Goal: Information Seeking & Learning: Learn about a topic

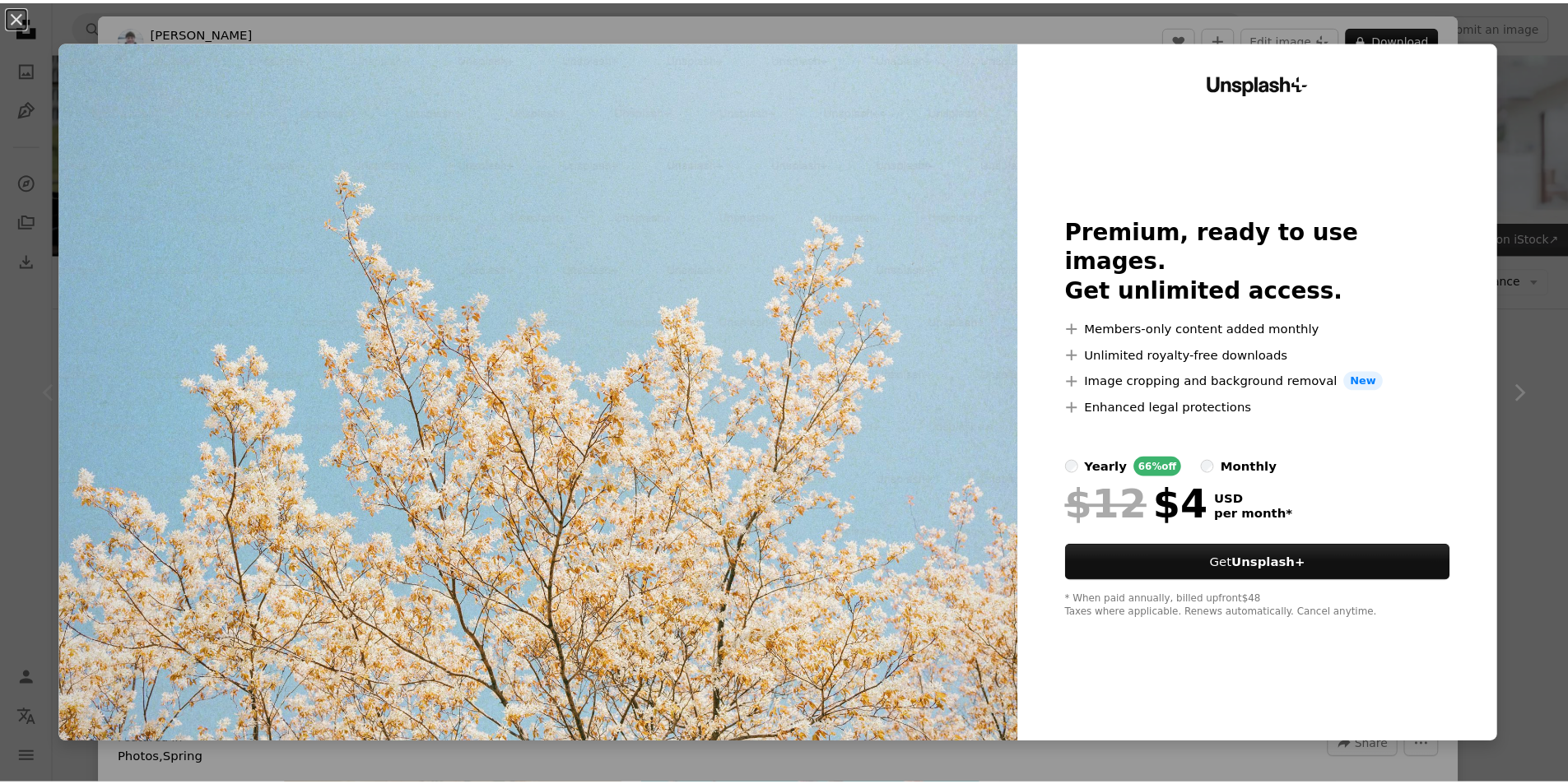
scroll to position [247, 0]
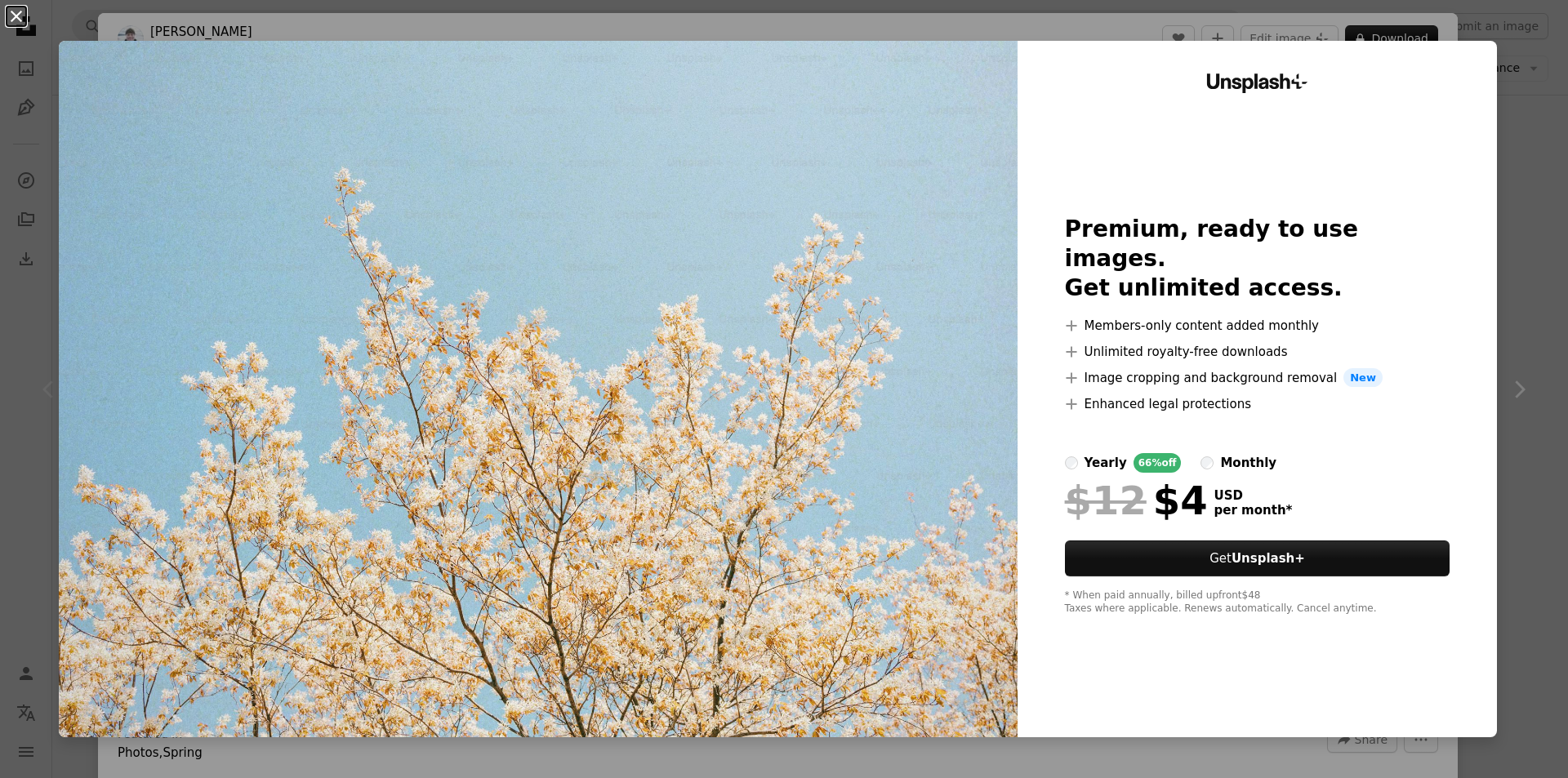
click at [10, 17] on button "An X shape" at bounding box center [17, 17] width 20 height 20
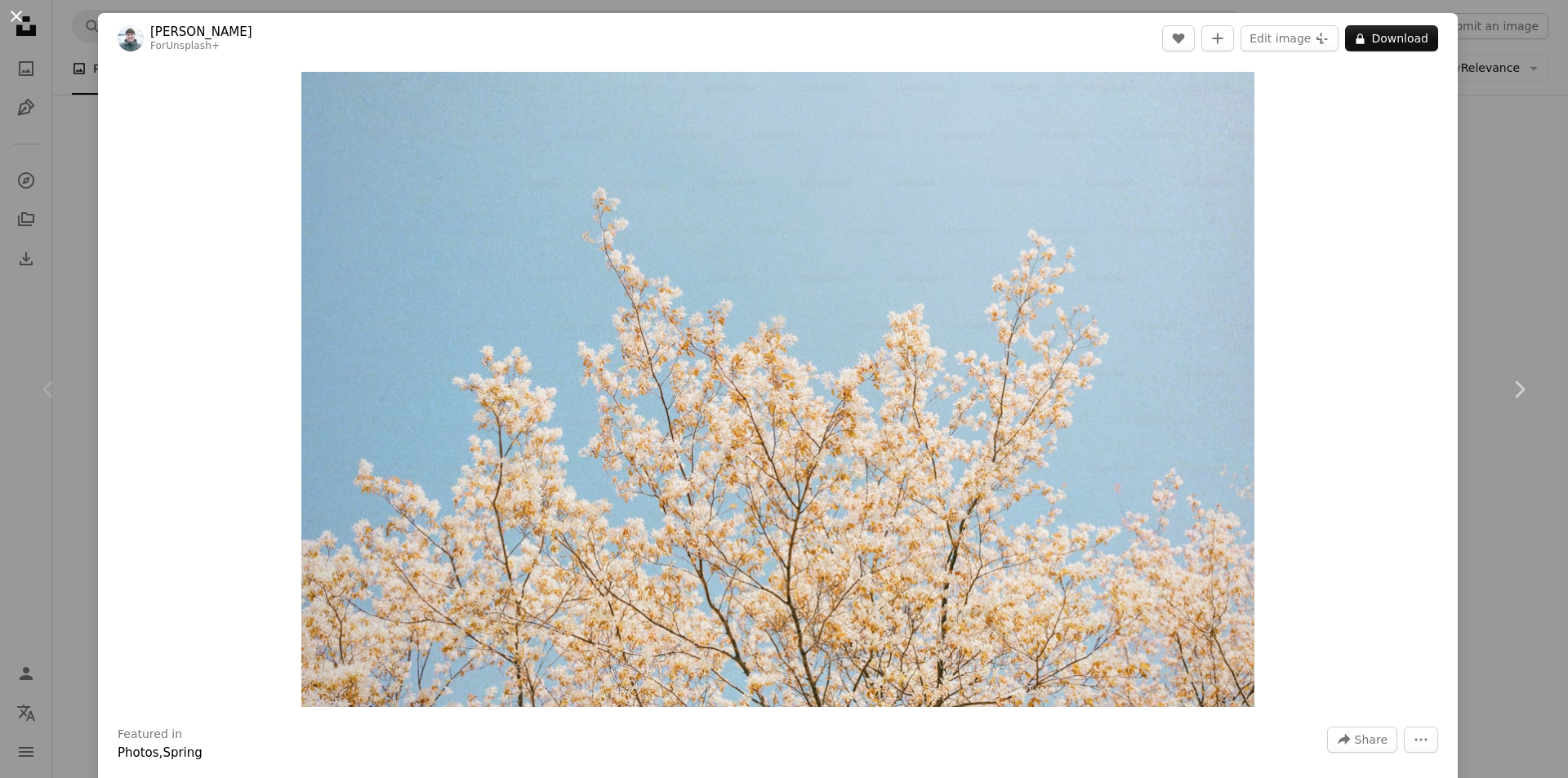
click at [10, 13] on button "An X shape" at bounding box center [17, 17] width 20 height 20
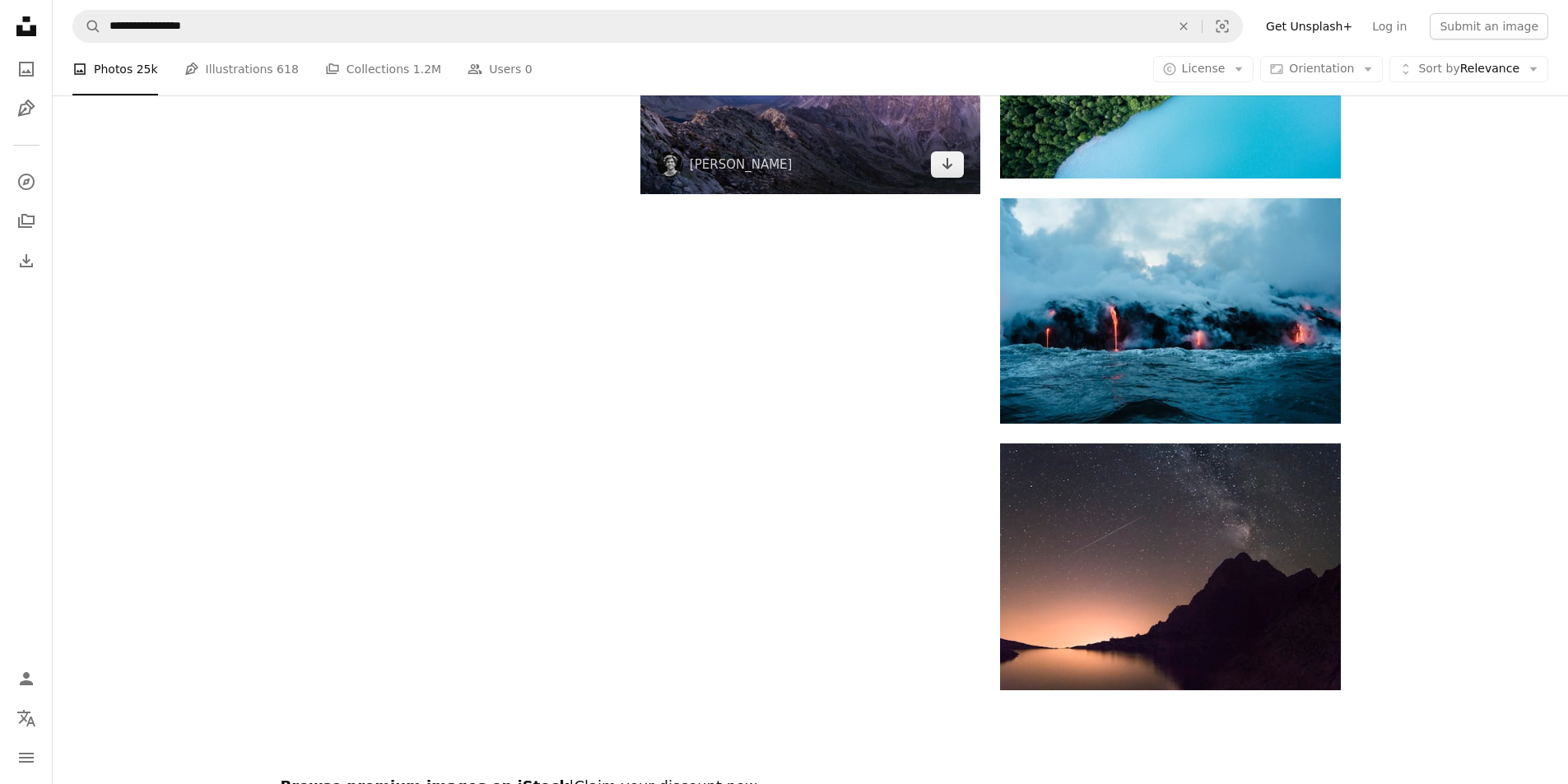
scroll to position [1893, 0]
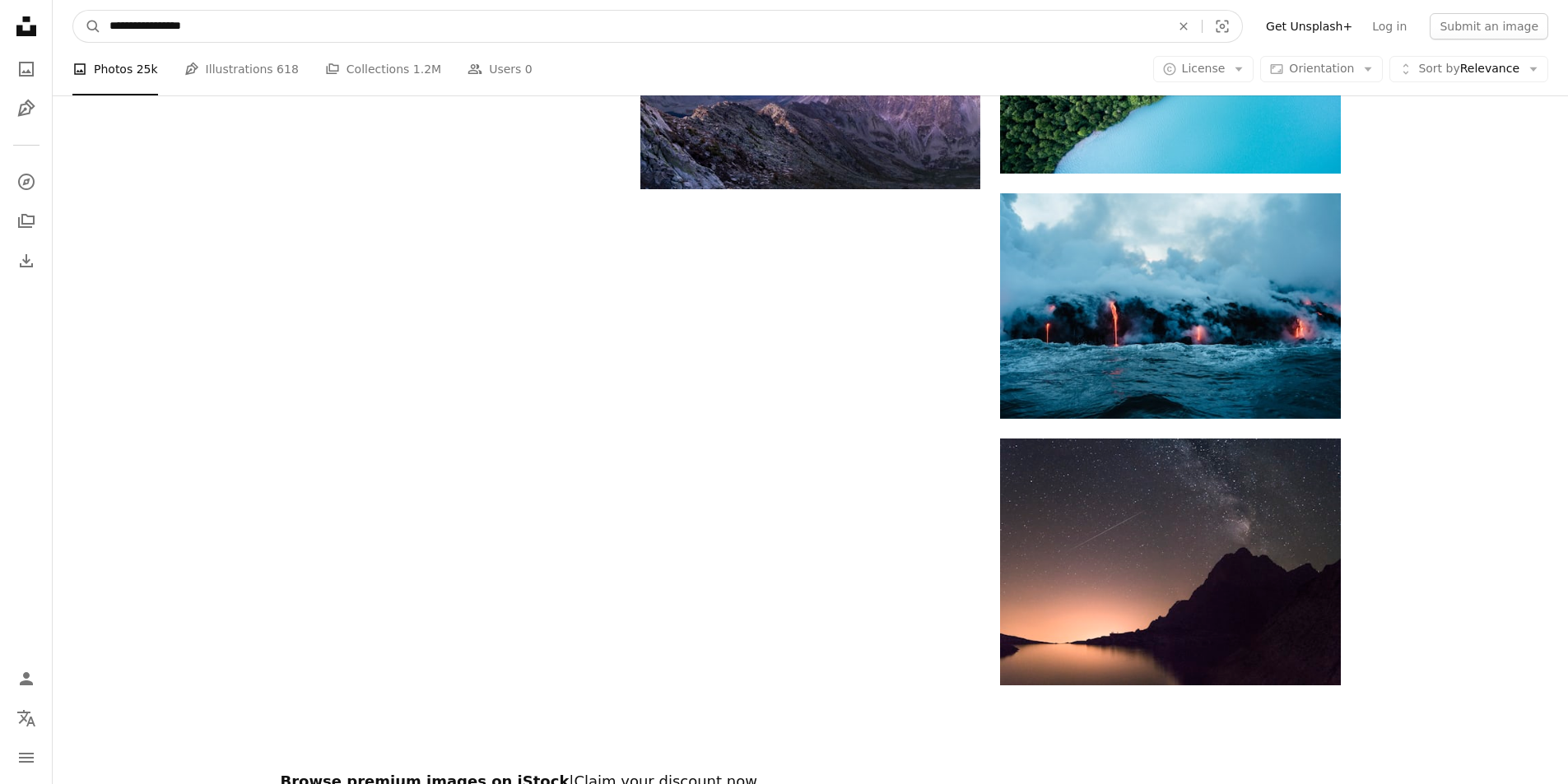
click at [385, 30] on input "**********" at bounding box center [634, 26] width 1065 height 31
type input "**********"
click button "A magnifying glass" at bounding box center [88, 26] width 28 height 31
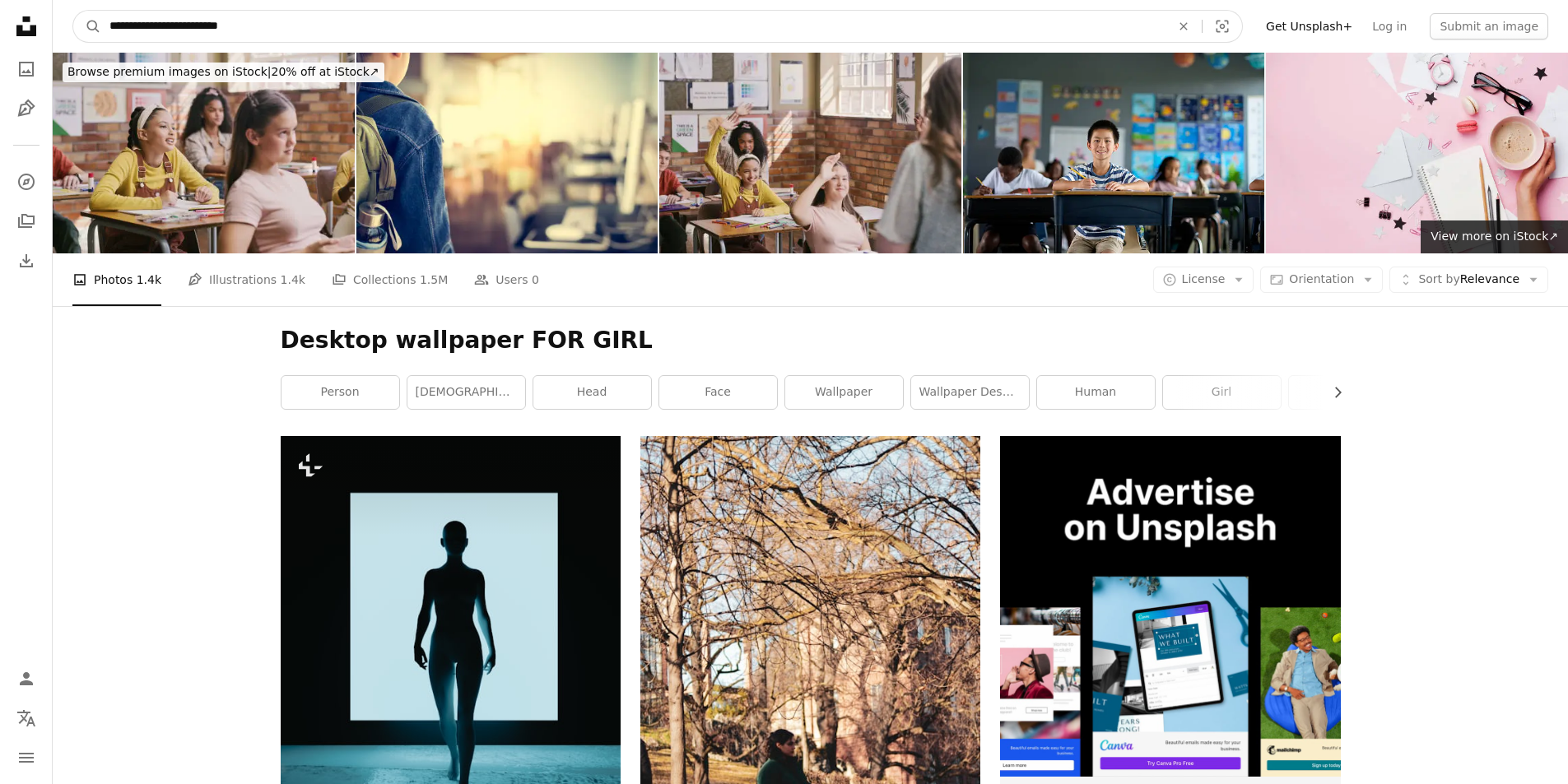
drag, startPoint x: 319, startPoint y: 22, endPoint x: 207, endPoint y: 39, distance: 113.3
click at [207, 39] on input "**********" at bounding box center [634, 26] width 1065 height 31
type input "**********"
click button "A magnifying glass" at bounding box center [88, 26] width 28 height 31
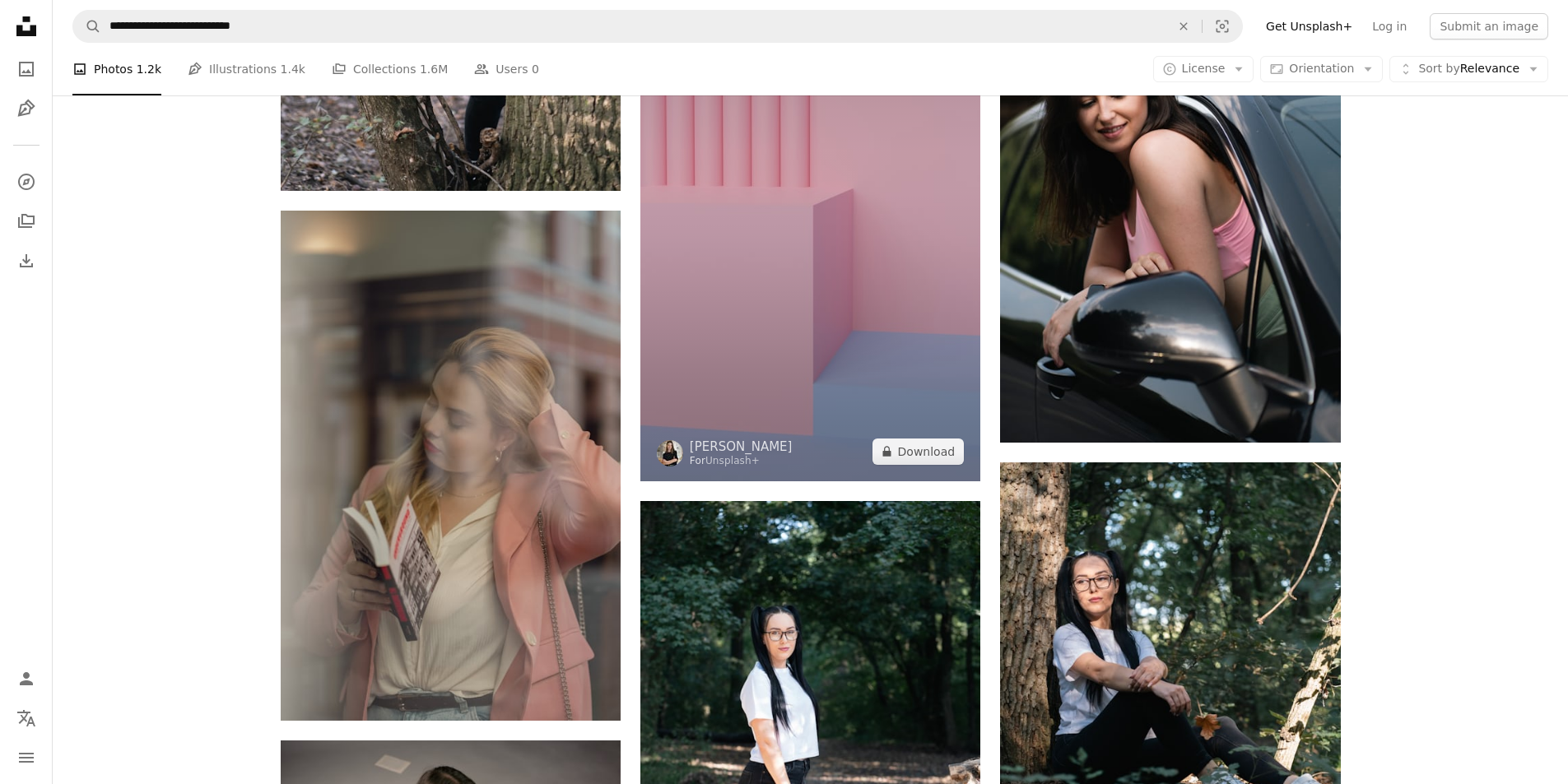
scroll to position [2221, 0]
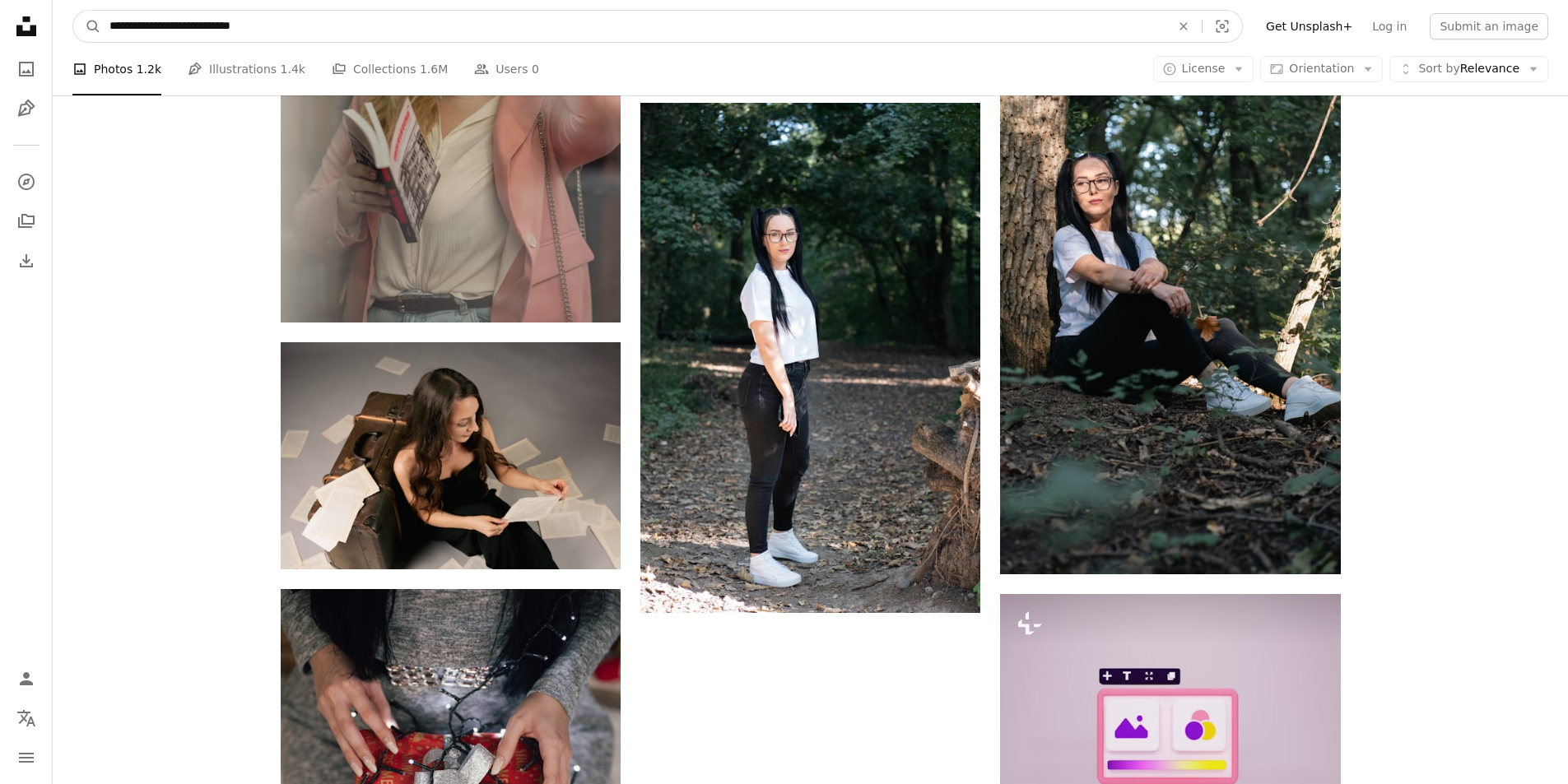
drag, startPoint x: 381, startPoint y: 3, endPoint x: 258, endPoint y: 17, distance: 123.8
click at [256, 15] on nav "**********" at bounding box center [810, 26] width 1516 height 53
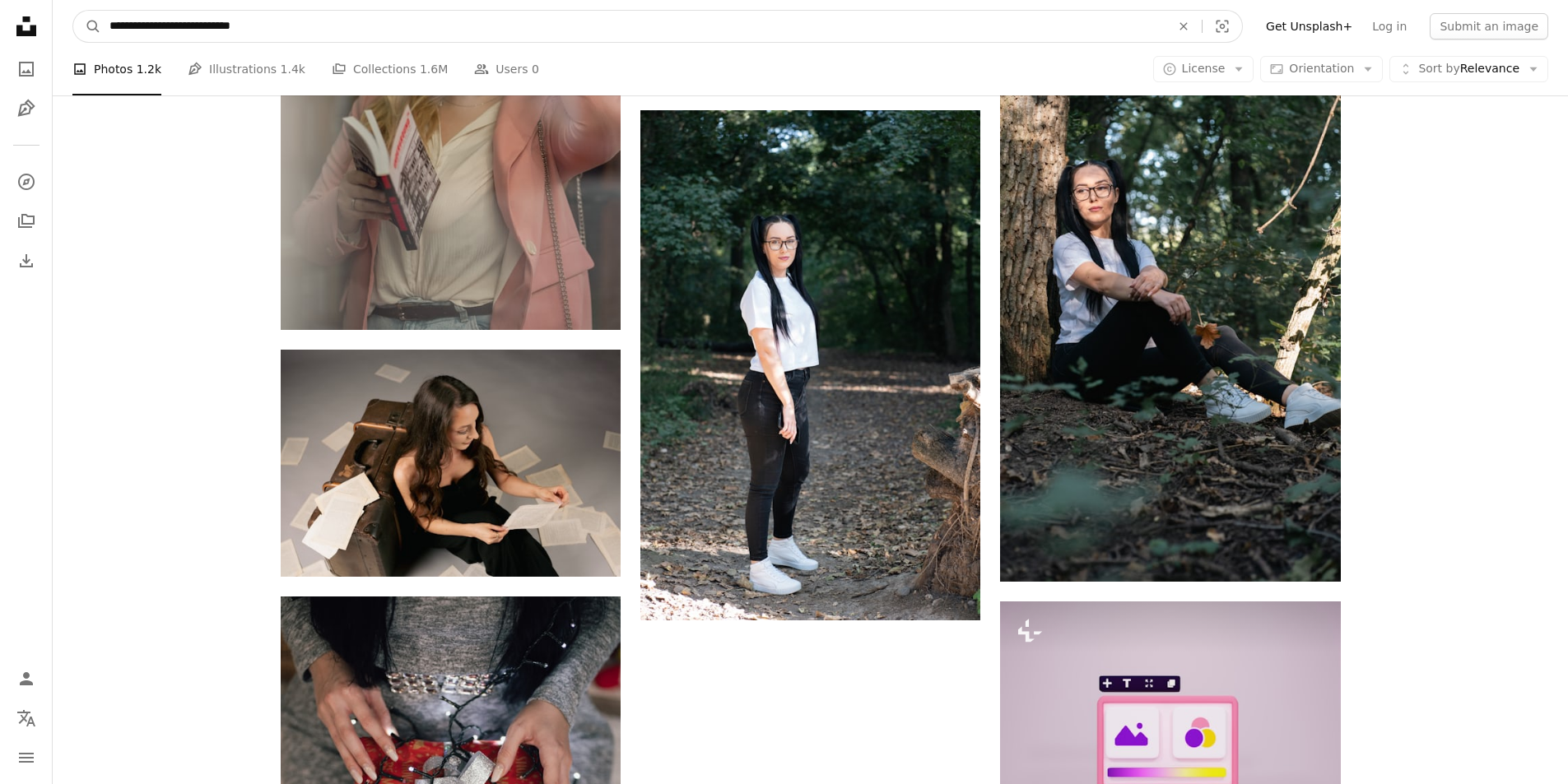
drag, startPoint x: 320, startPoint y: 32, endPoint x: 206, endPoint y: 36, distance: 114.1
click at [206, 36] on input "**********" at bounding box center [634, 26] width 1065 height 31
type input "**********"
click button "A magnifying glass" at bounding box center [88, 26] width 28 height 31
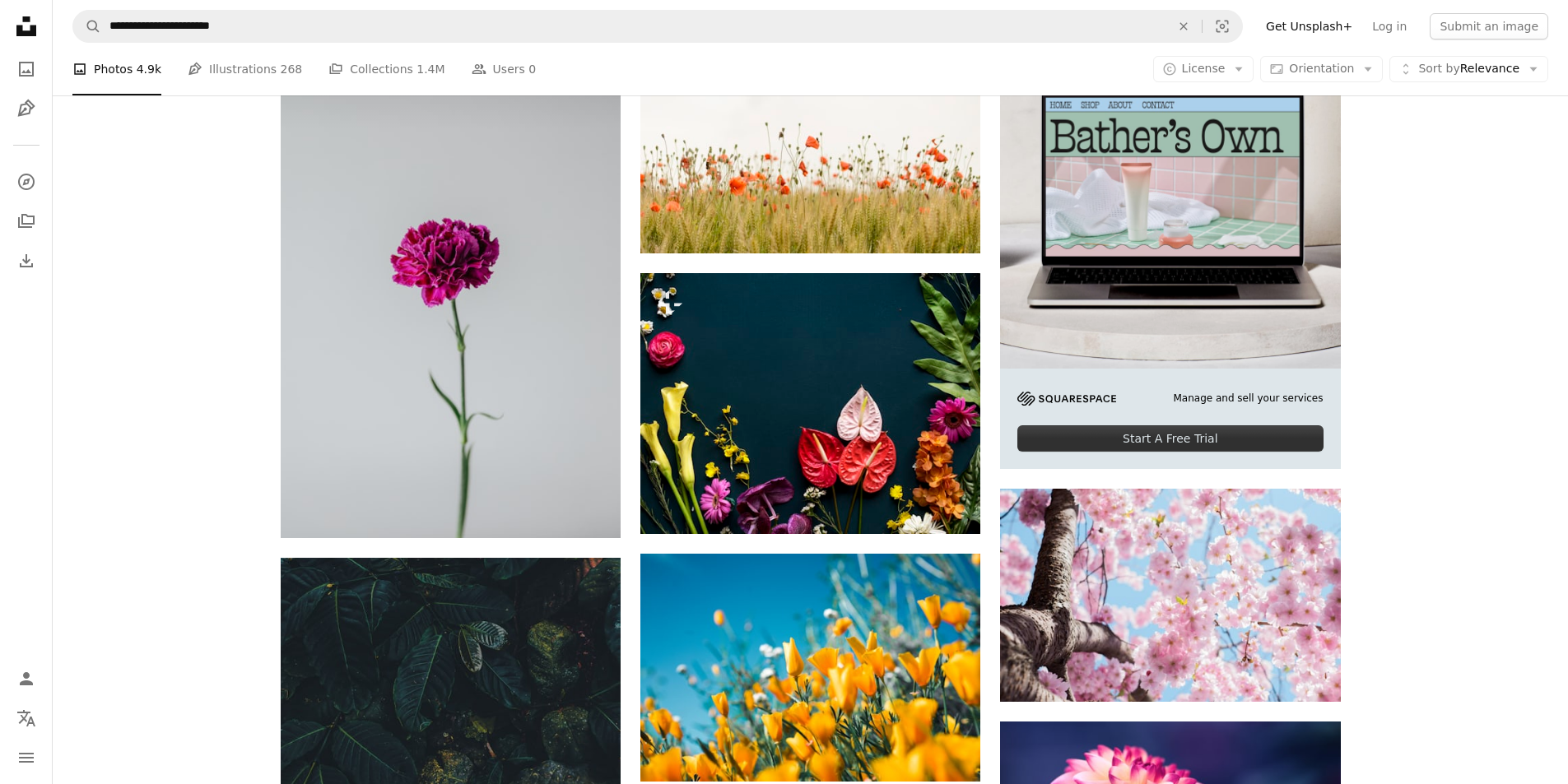
scroll to position [576, 0]
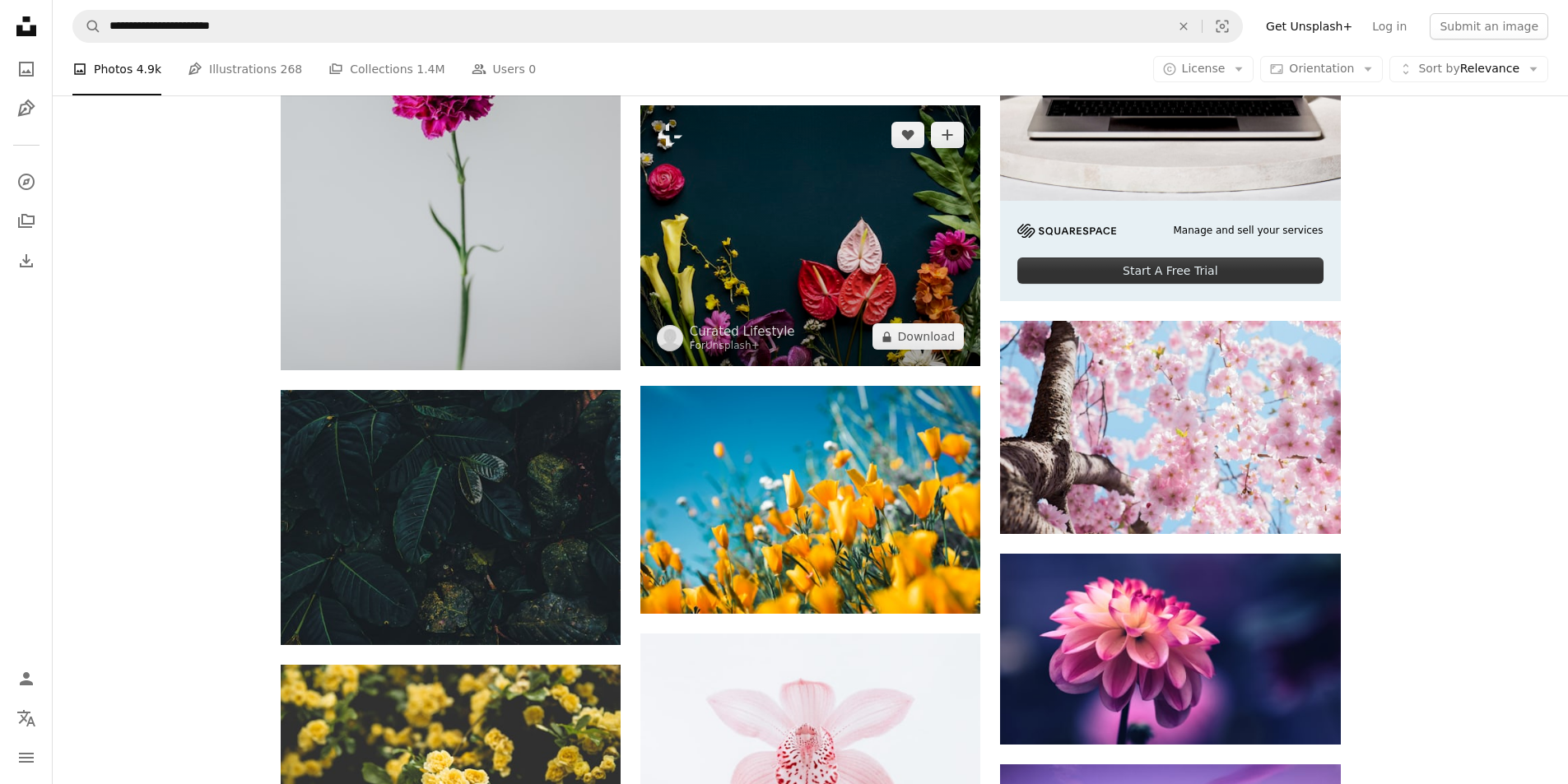
click at [876, 310] on img at bounding box center [810, 236] width 340 height 261
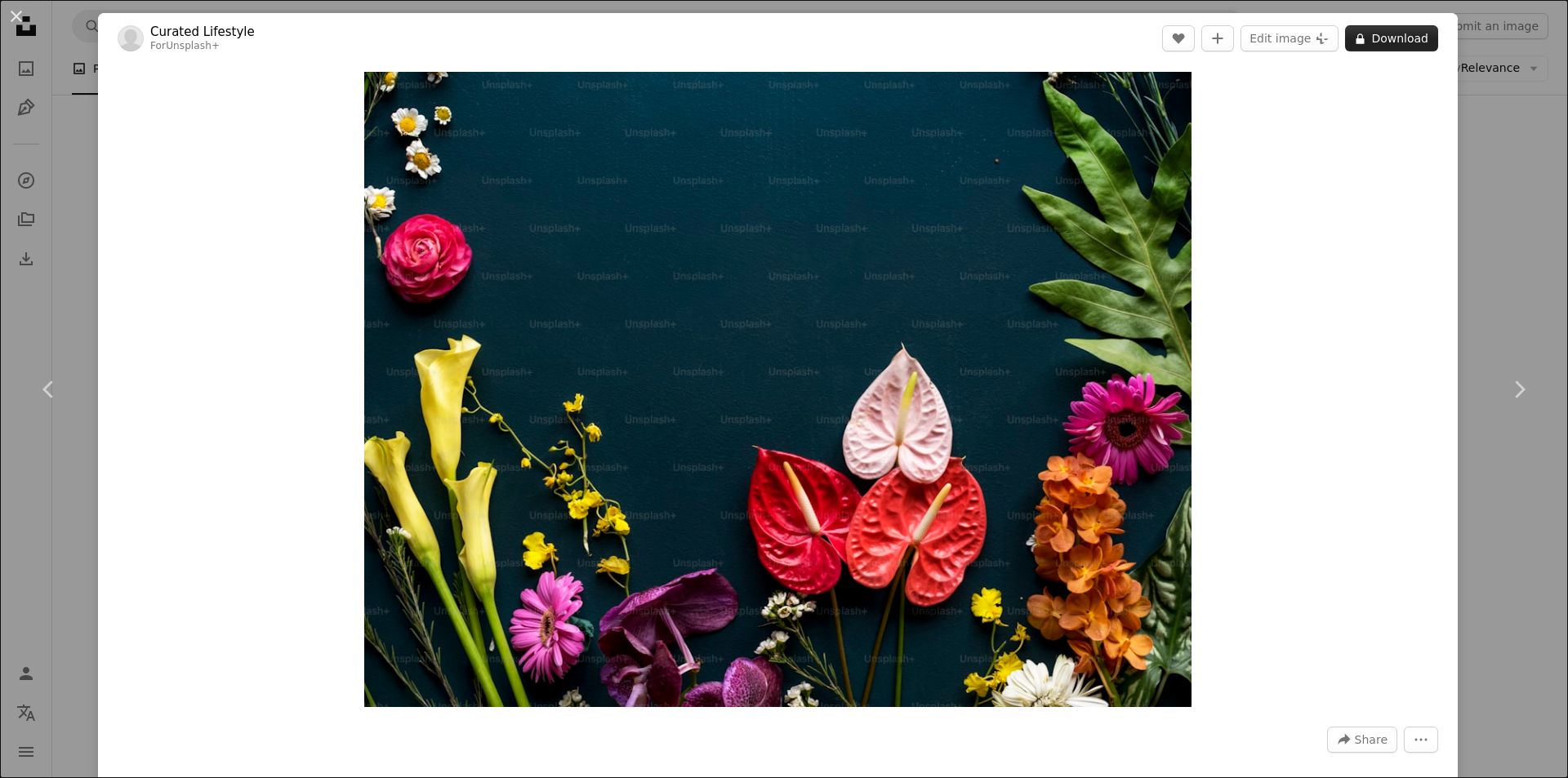
click at [1400, 36] on button "A lock Download" at bounding box center [1391, 39] width 93 height 26
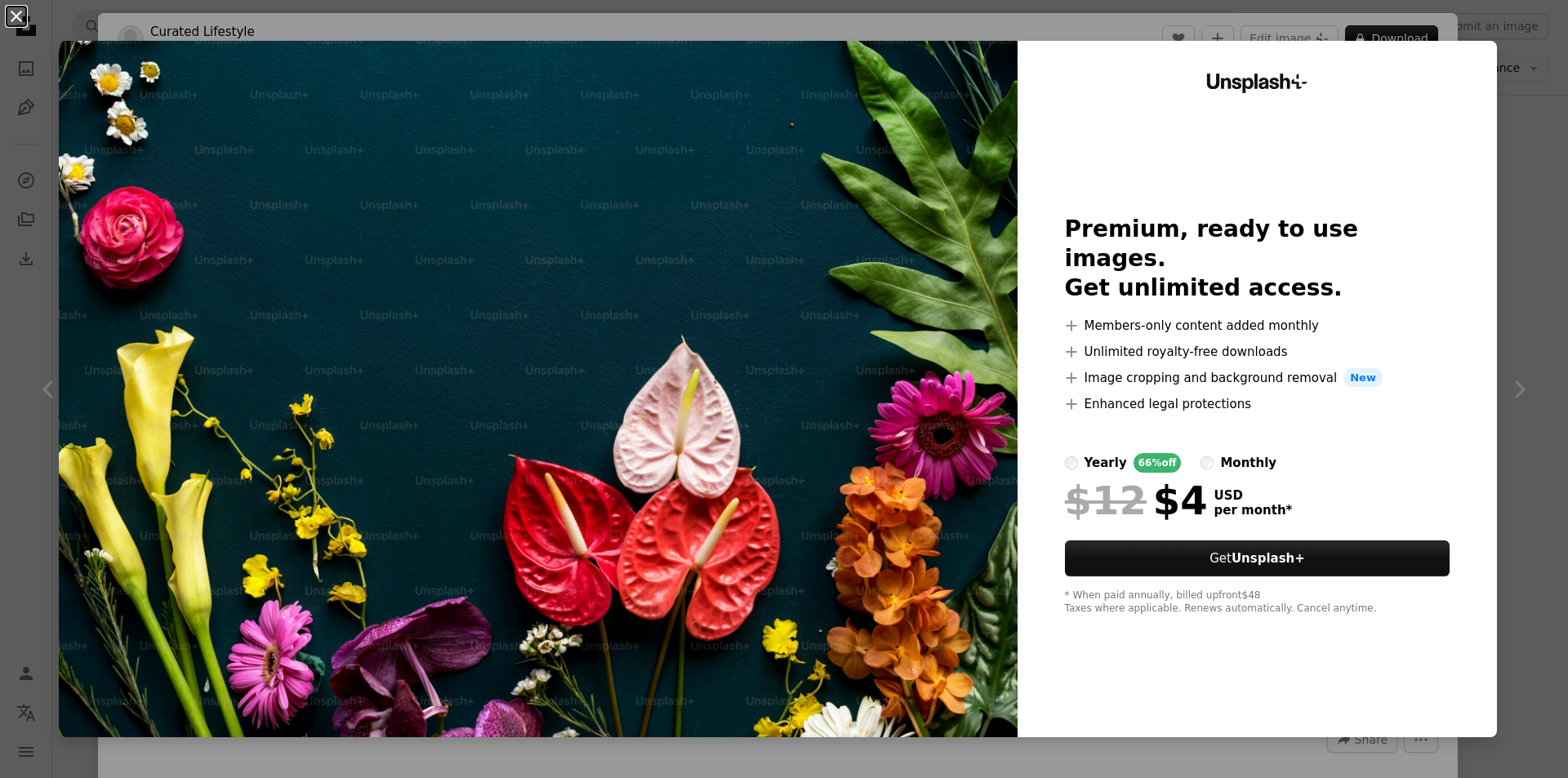
click at [22, 21] on button "An X shape" at bounding box center [17, 17] width 20 height 20
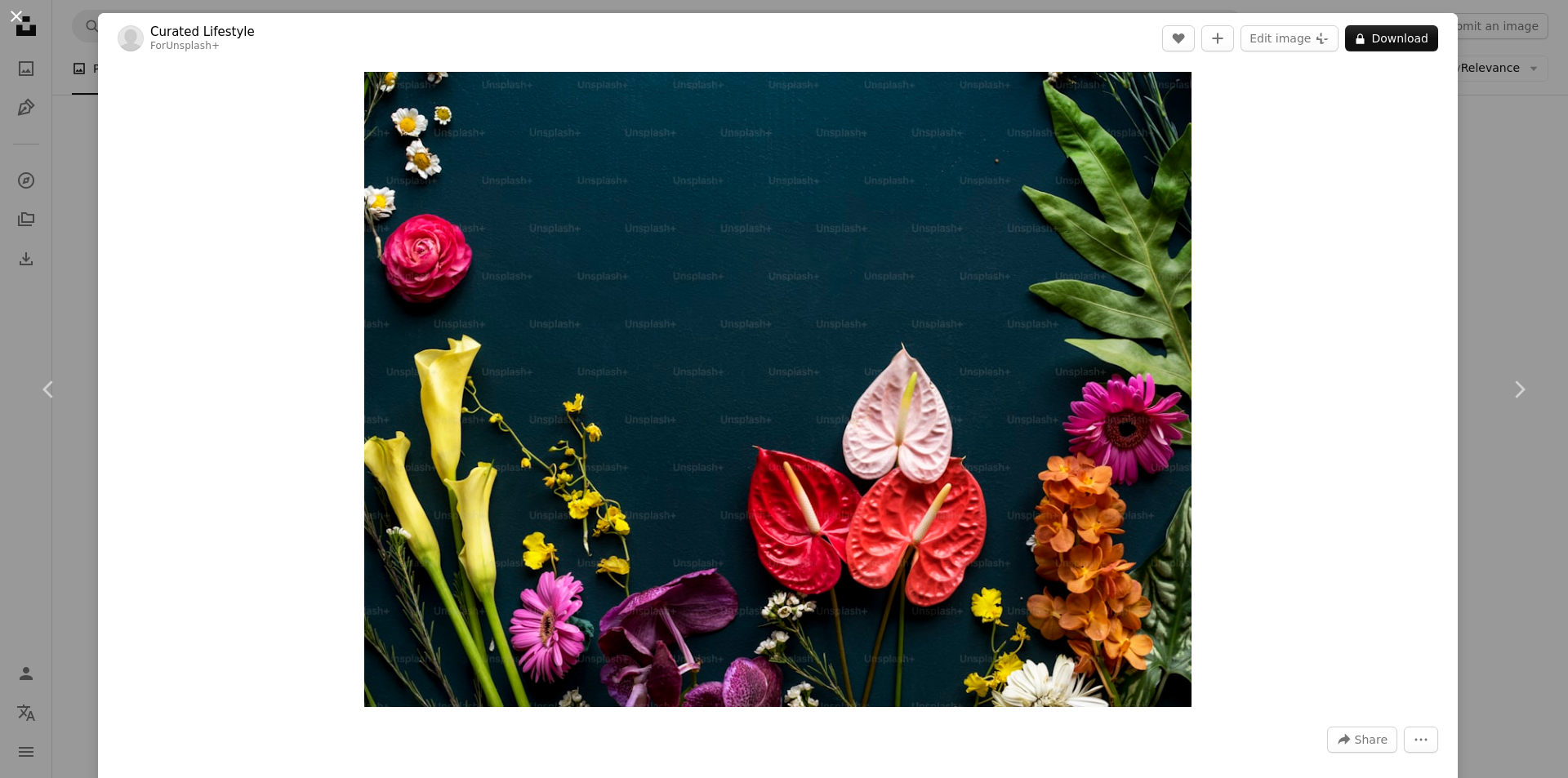
click at [12, 12] on button "An X shape" at bounding box center [17, 17] width 20 height 20
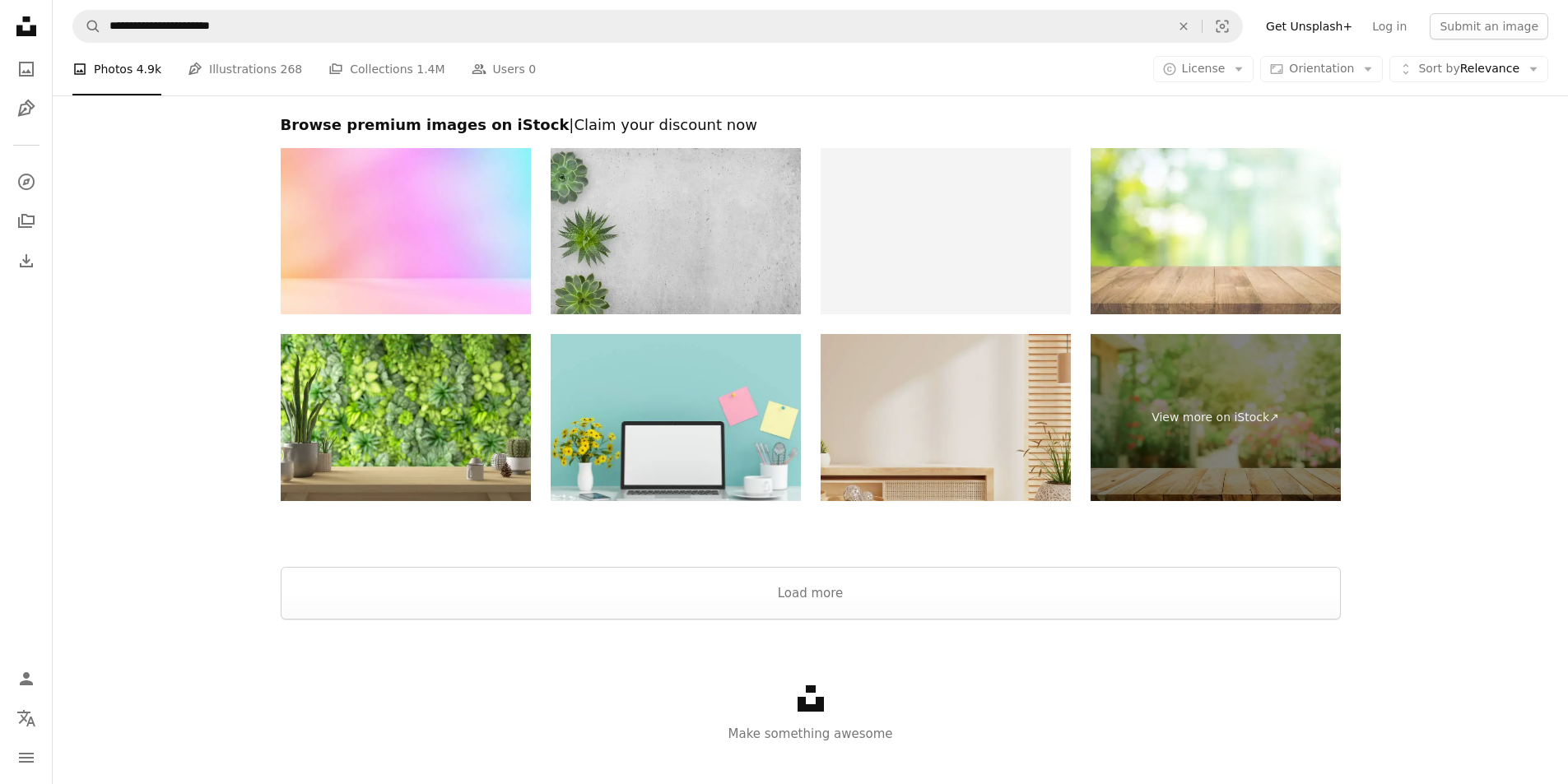
scroll to position [2796, 0]
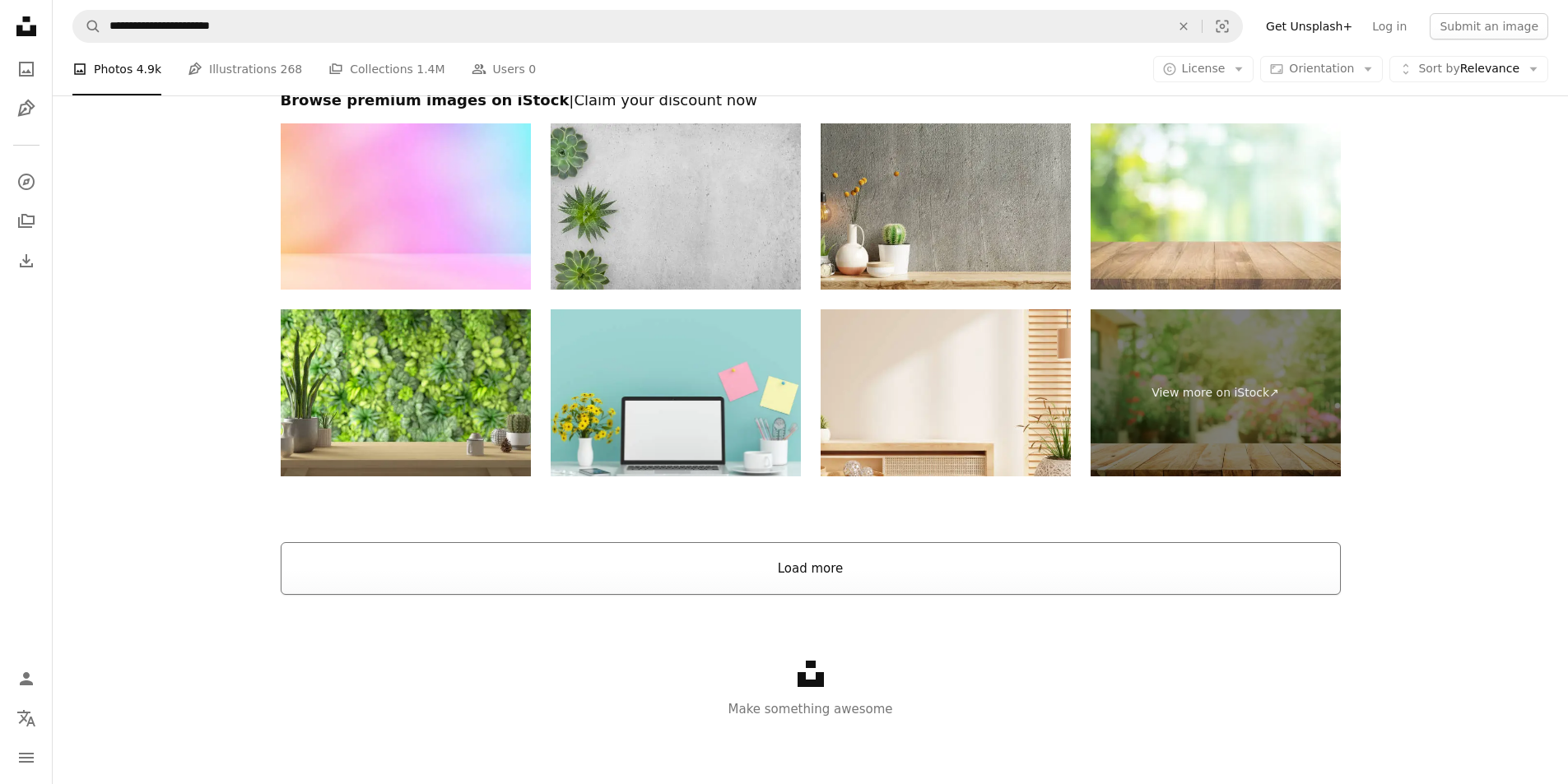
click at [882, 541] on div at bounding box center [810, 523] width 1516 height 40
click at [882, 557] on button "Load more" at bounding box center [811, 568] width 1061 height 53
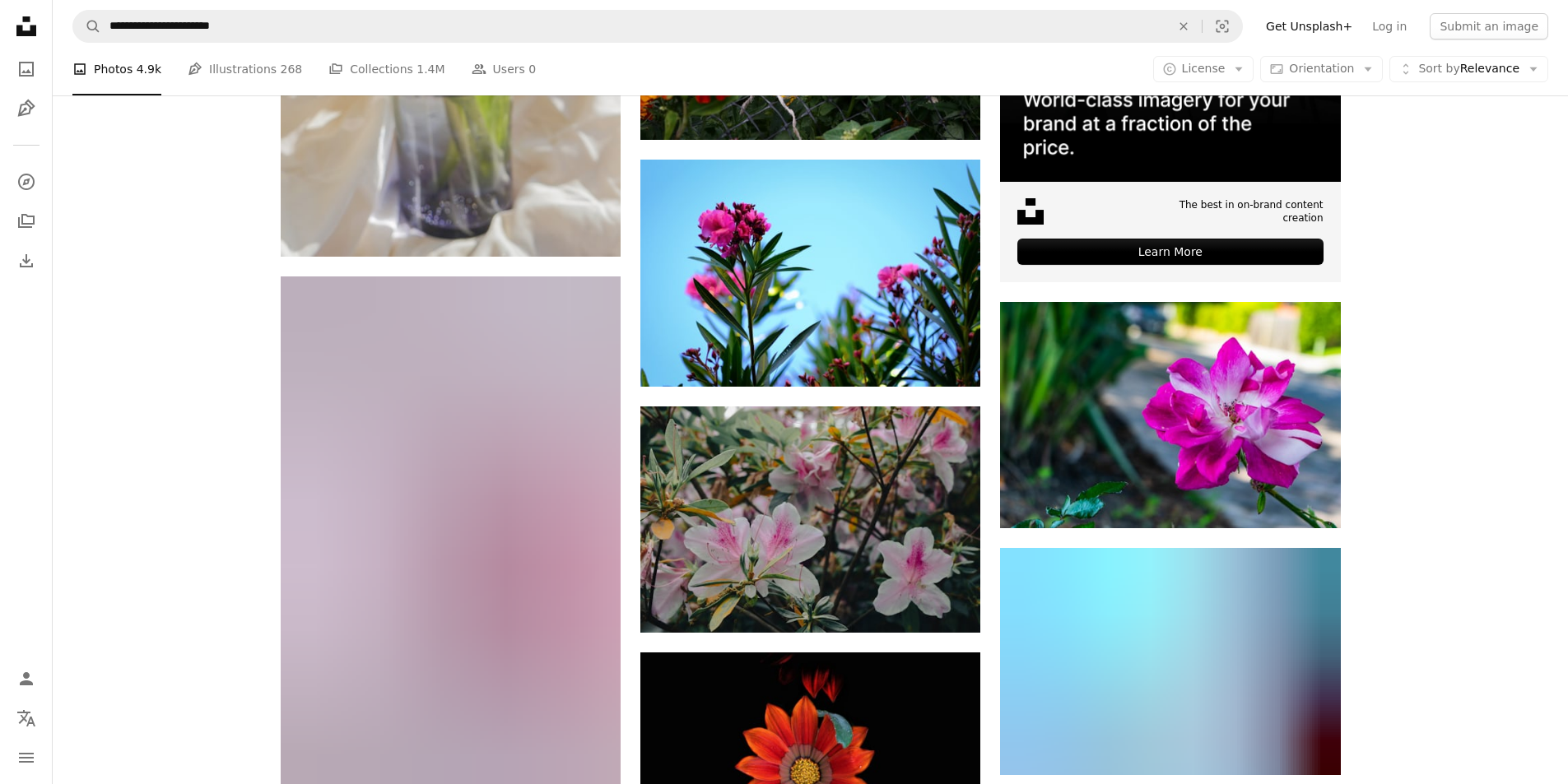
scroll to position [6746, 0]
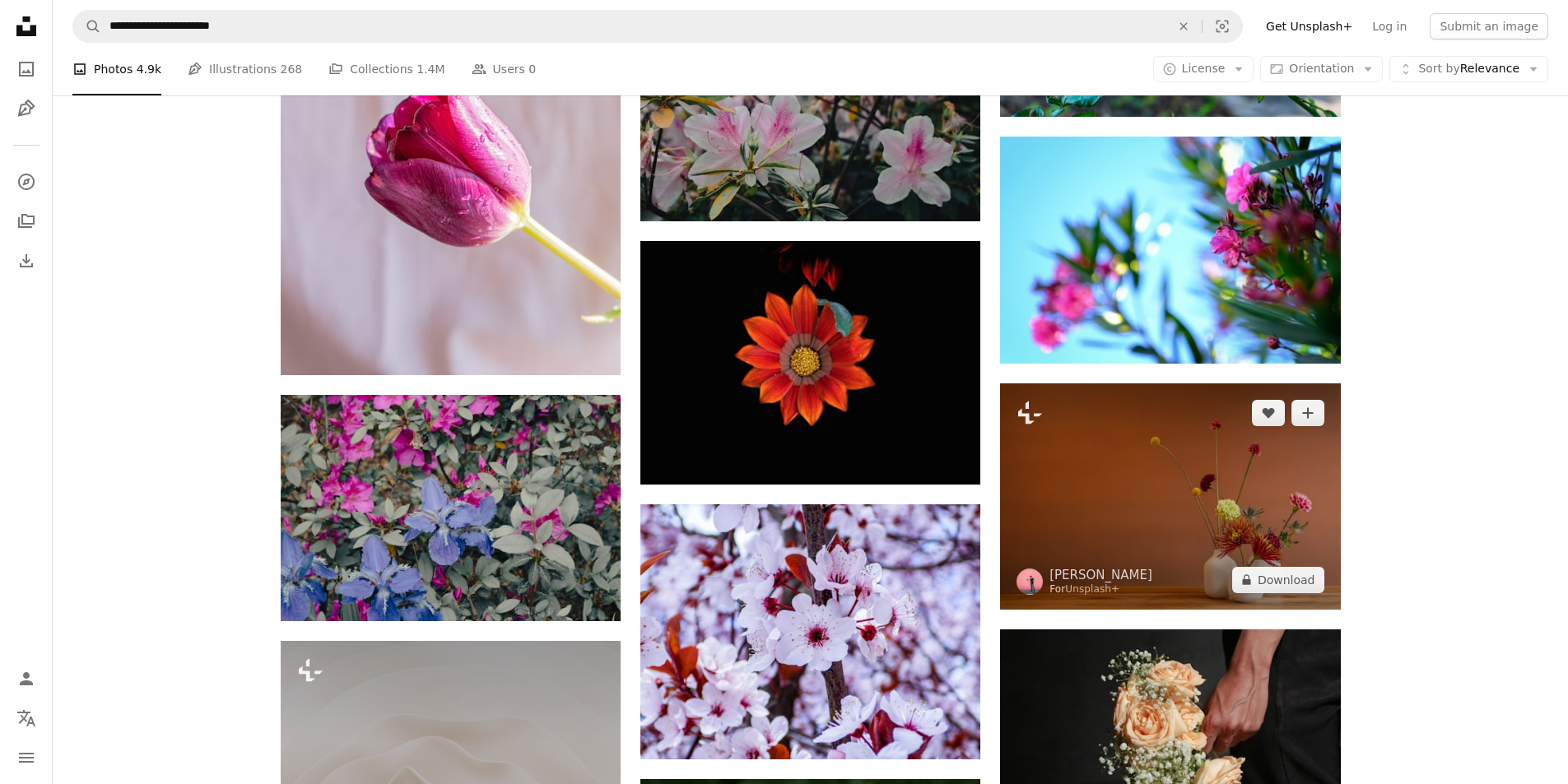
click at [1203, 522] on img at bounding box center [1170, 496] width 340 height 226
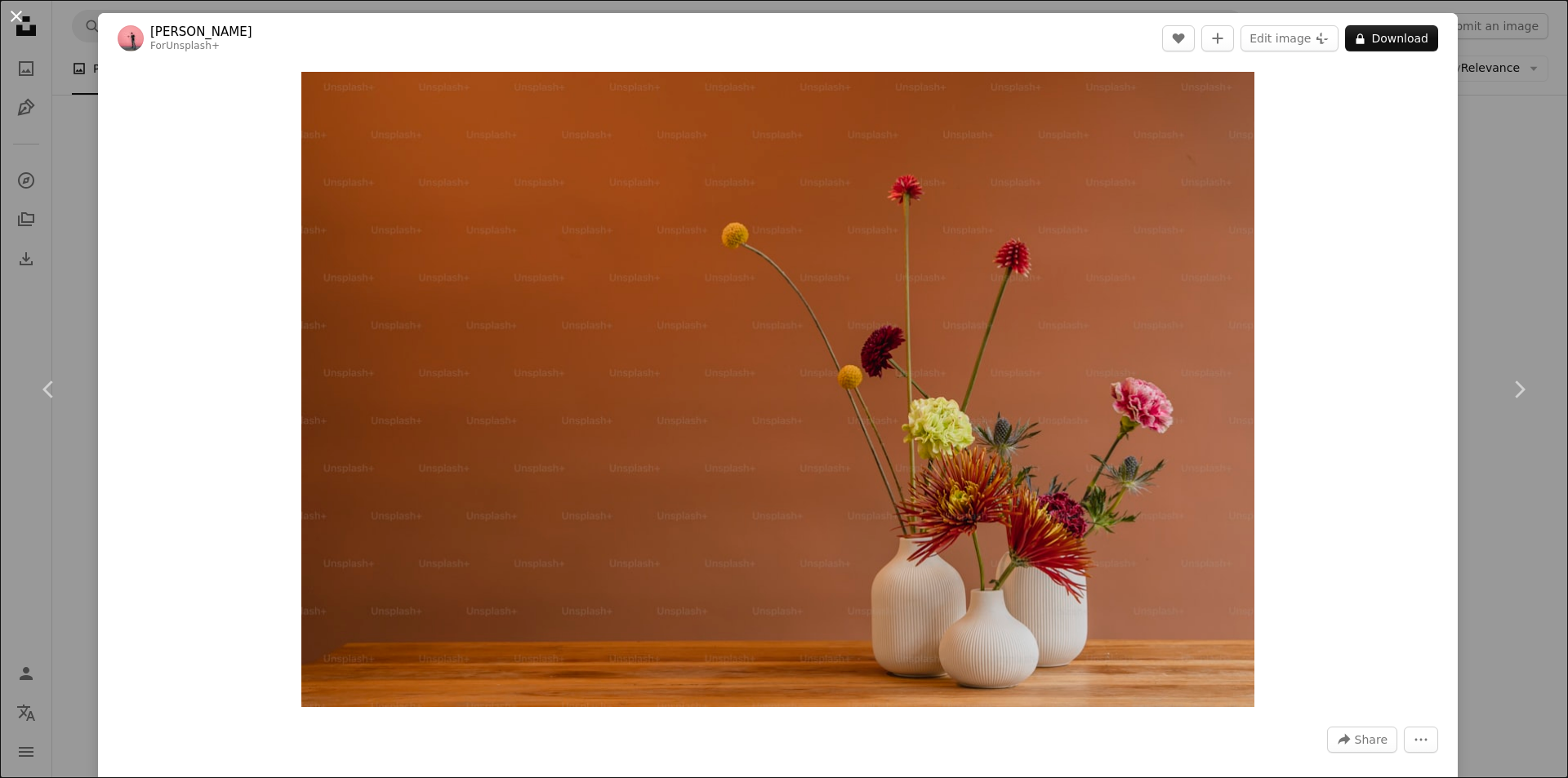
click at [17, 26] on button "An X shape" at bounding box center [17, 17] width 20 height 20
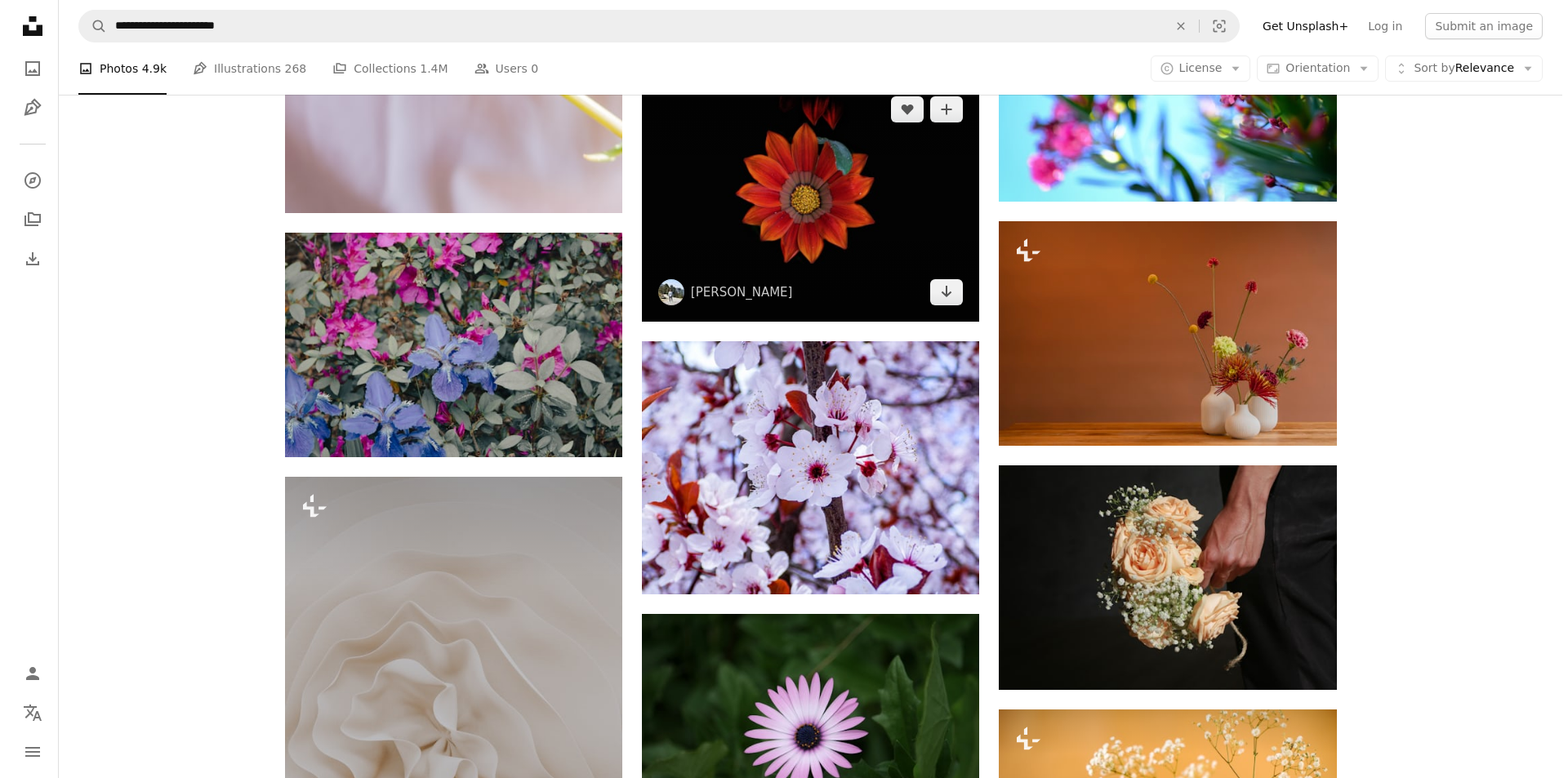
scroll to position [6858, 0]
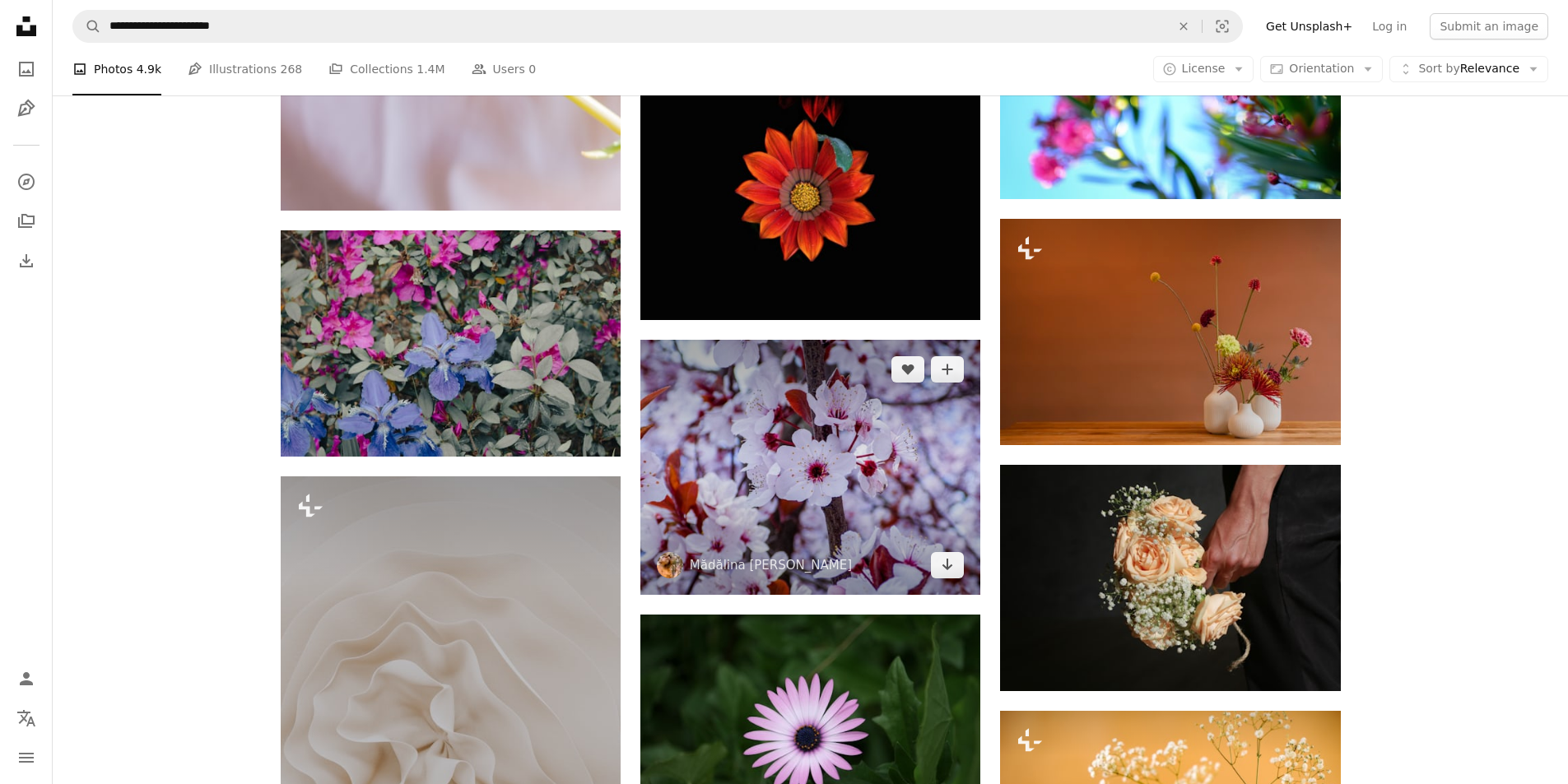
click at [853, 464] on img at bounding box center [810, 467] width 340 height 255
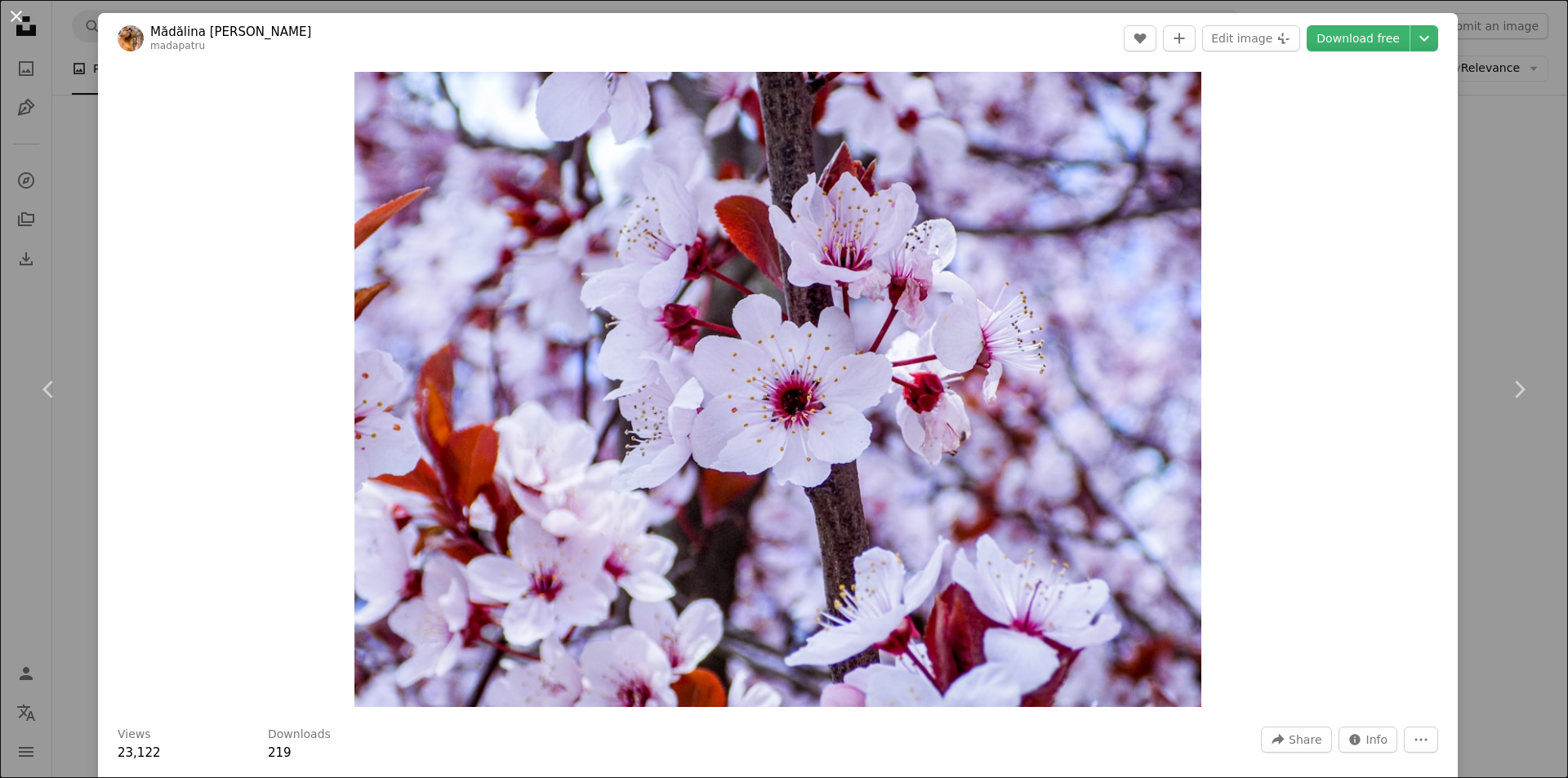
click at [8, 16] on button "An X shape" at bounding box center [17, 17] width 20 height 20
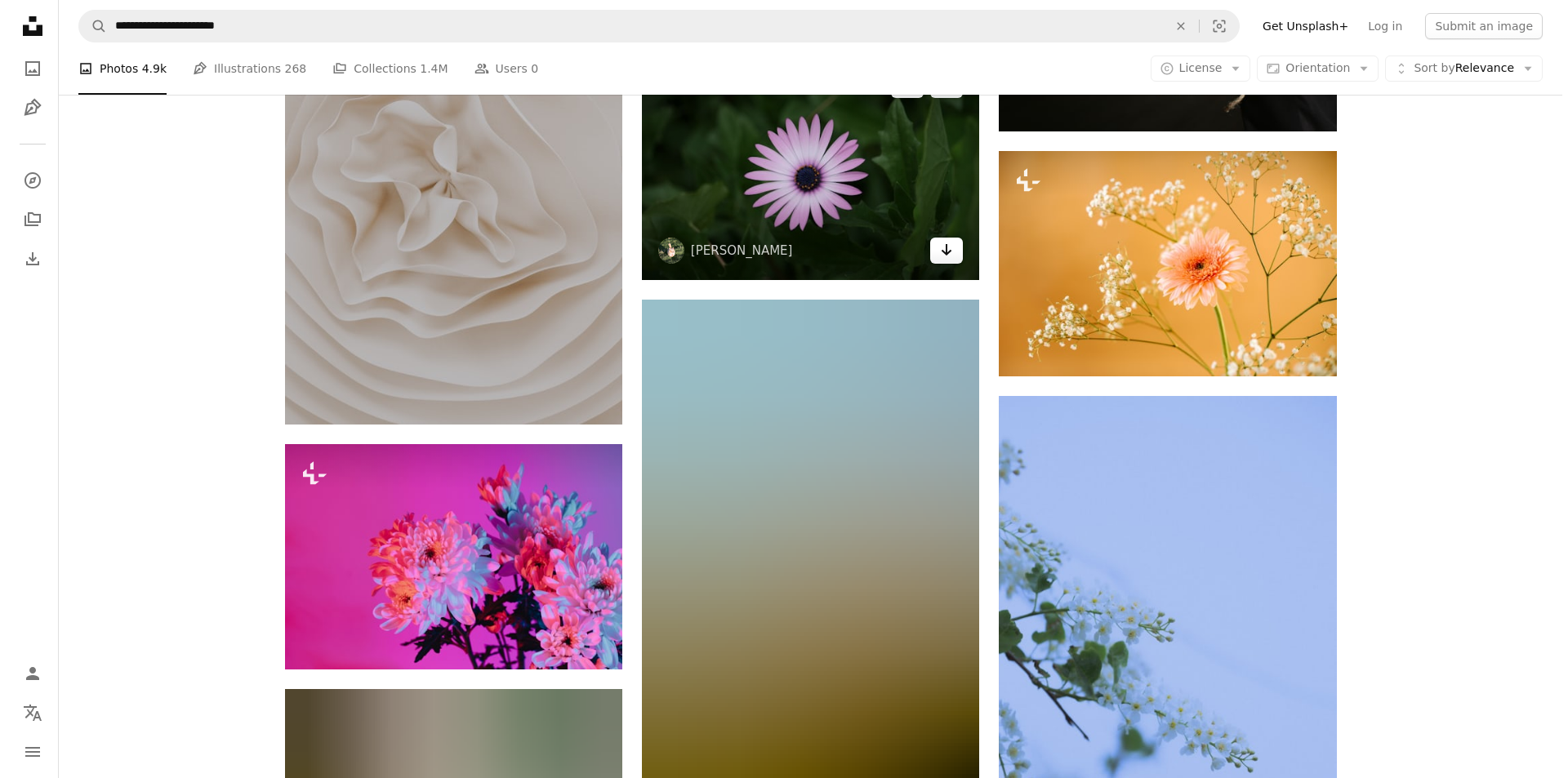
scroll to position [7429, 0]
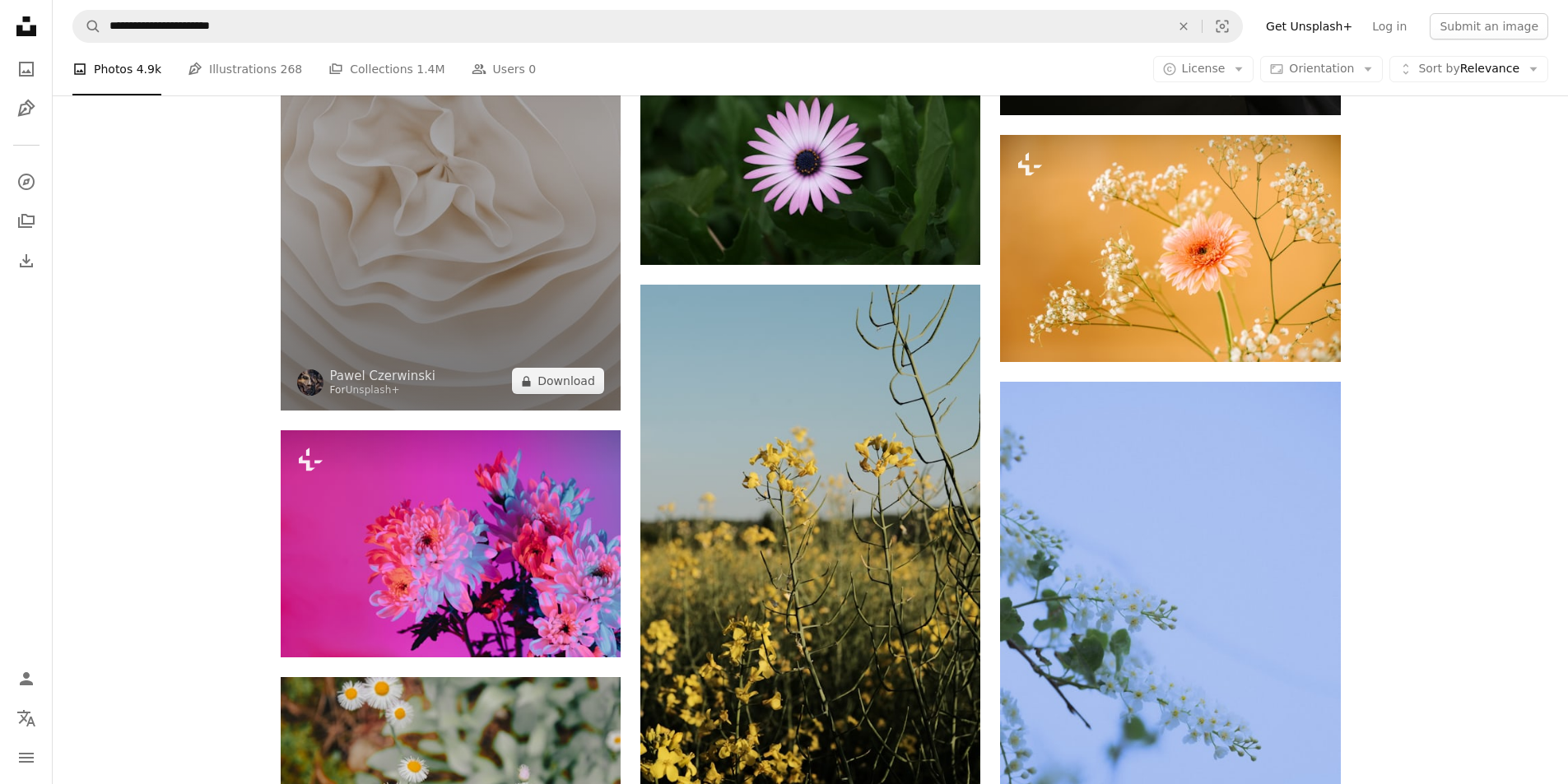
click at [404, 278] on img at bounding box center [451, 155] width 340 height 510
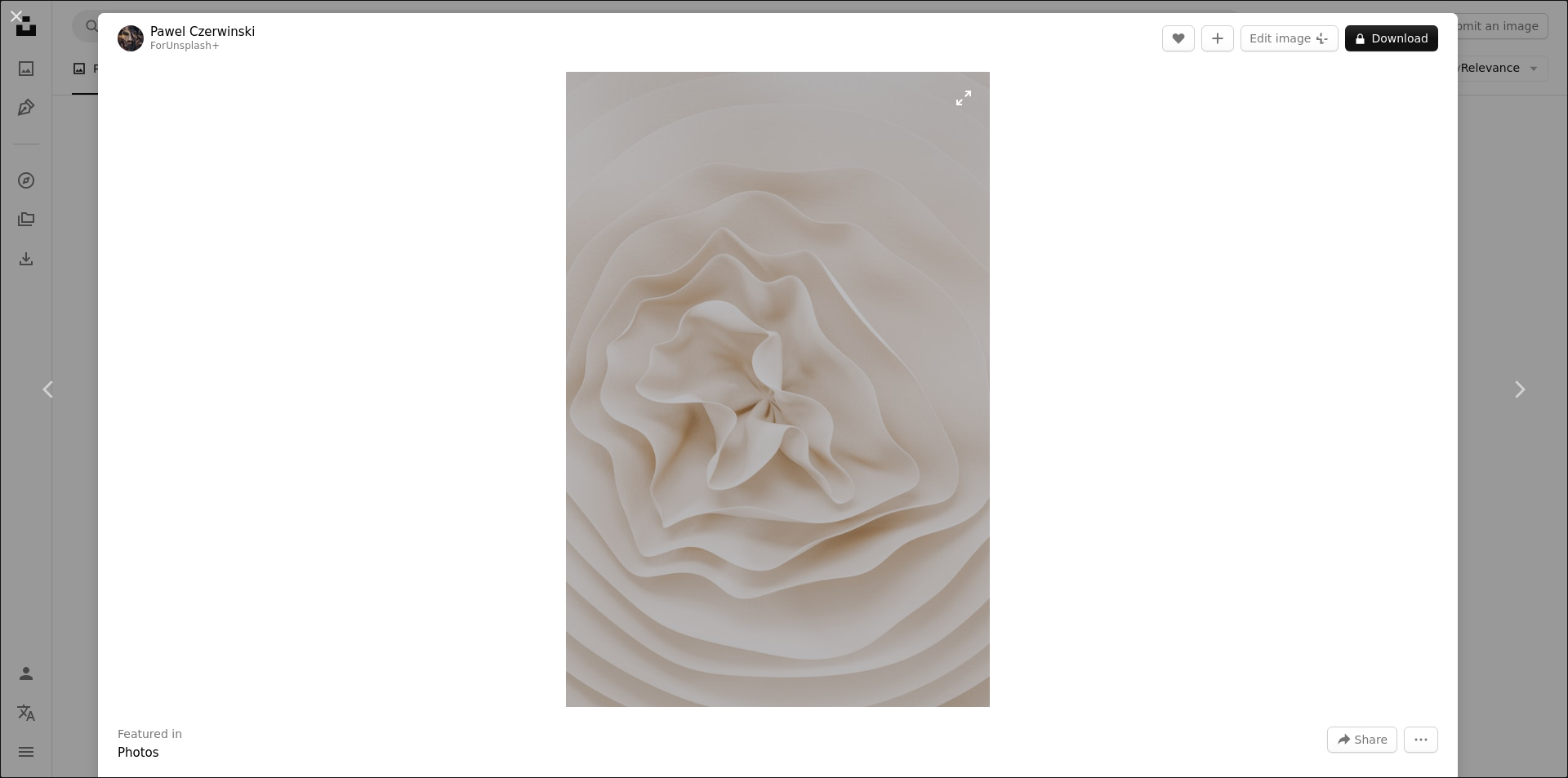
click at [762, 426] on img "Zoom in on this image" at bounding box center [777, 389] width 424 height 636
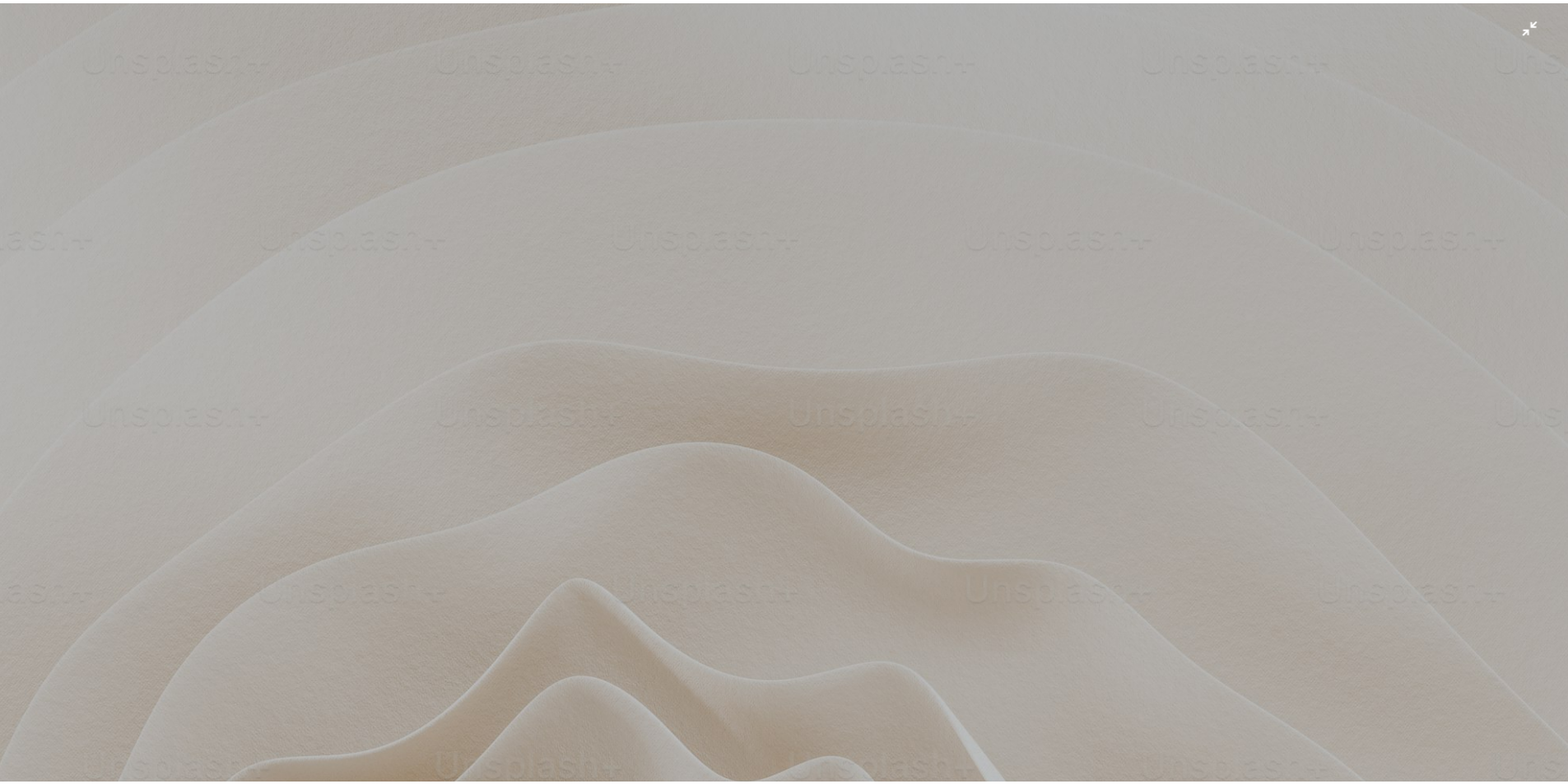
scroll to position [776, 0]
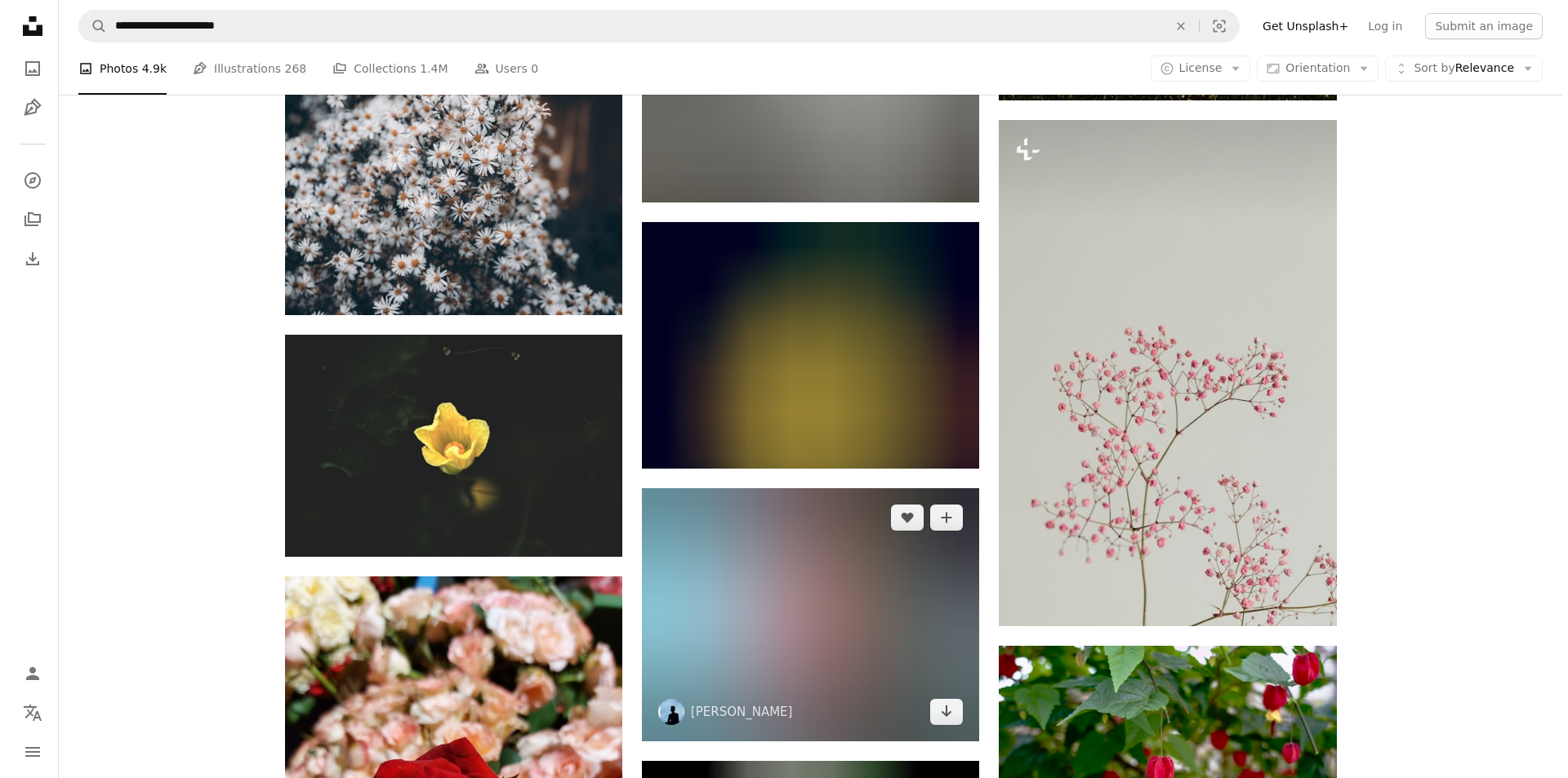
scroll to position [9144, 0]
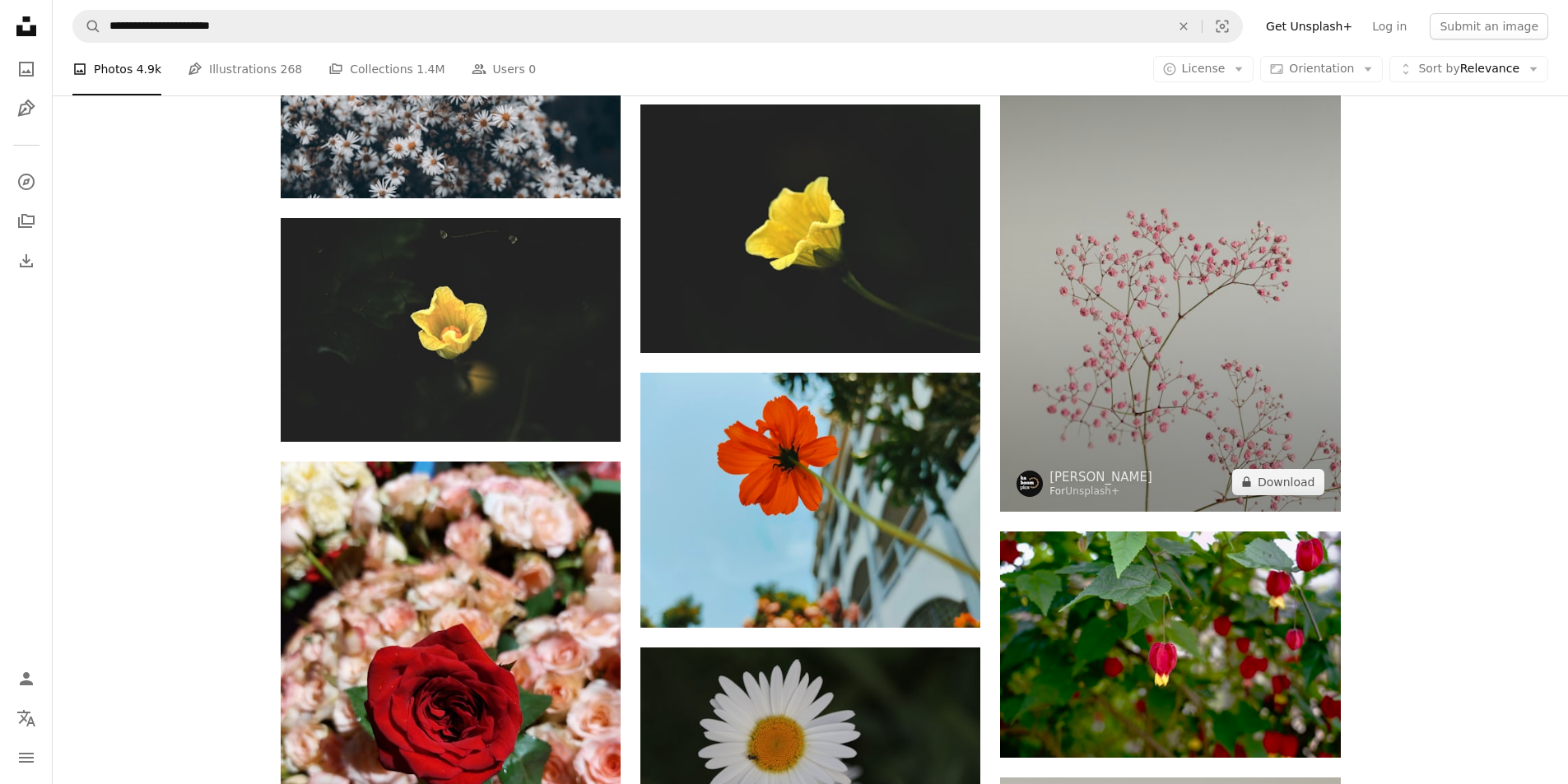
click at [1052, 384] on img at bounding box center [1170, 257] width 340 height 510
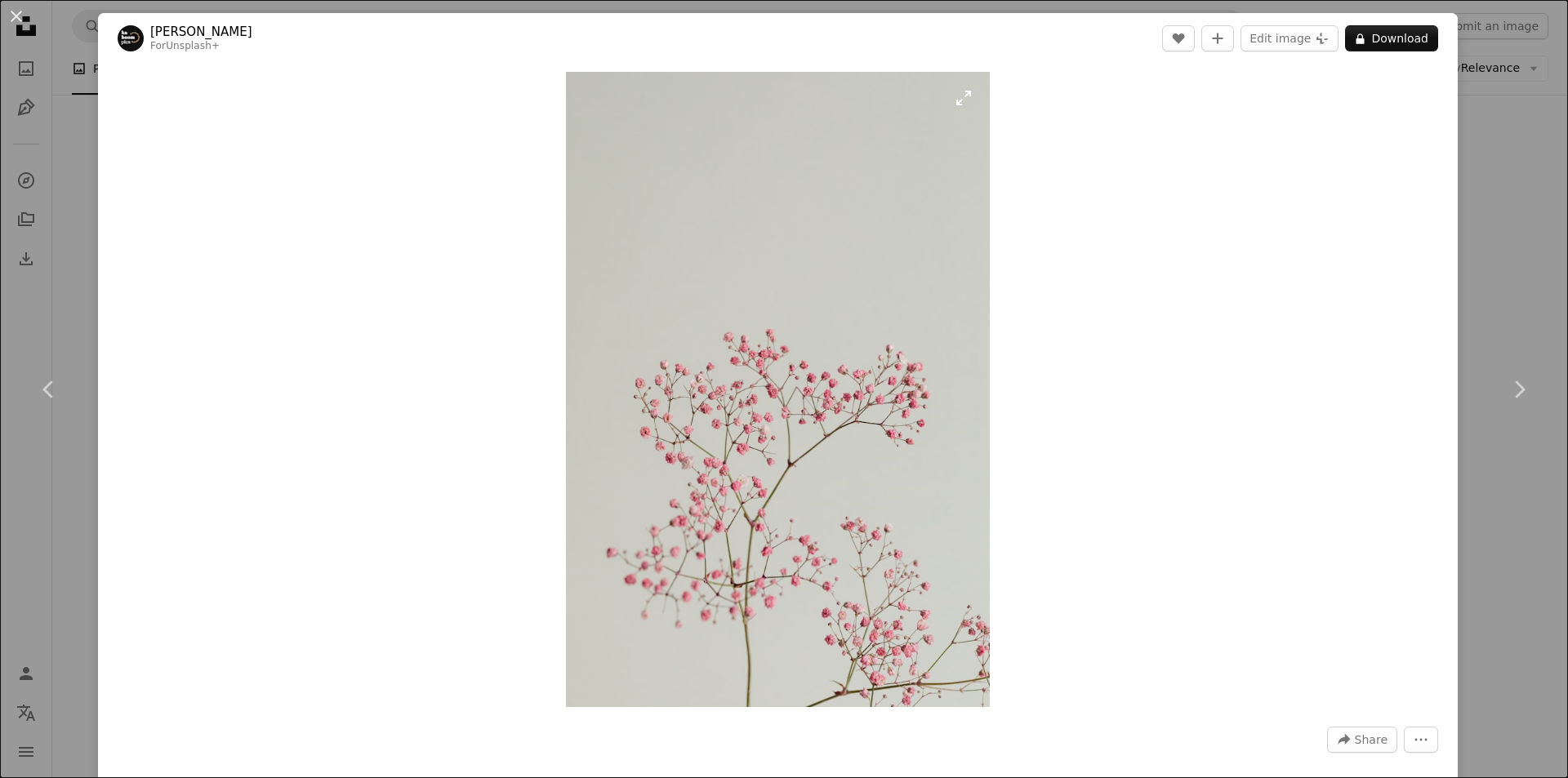
click at [903, 379] on img "Zoom in on this image" at bounding box center [777, 389] width 424 height 636
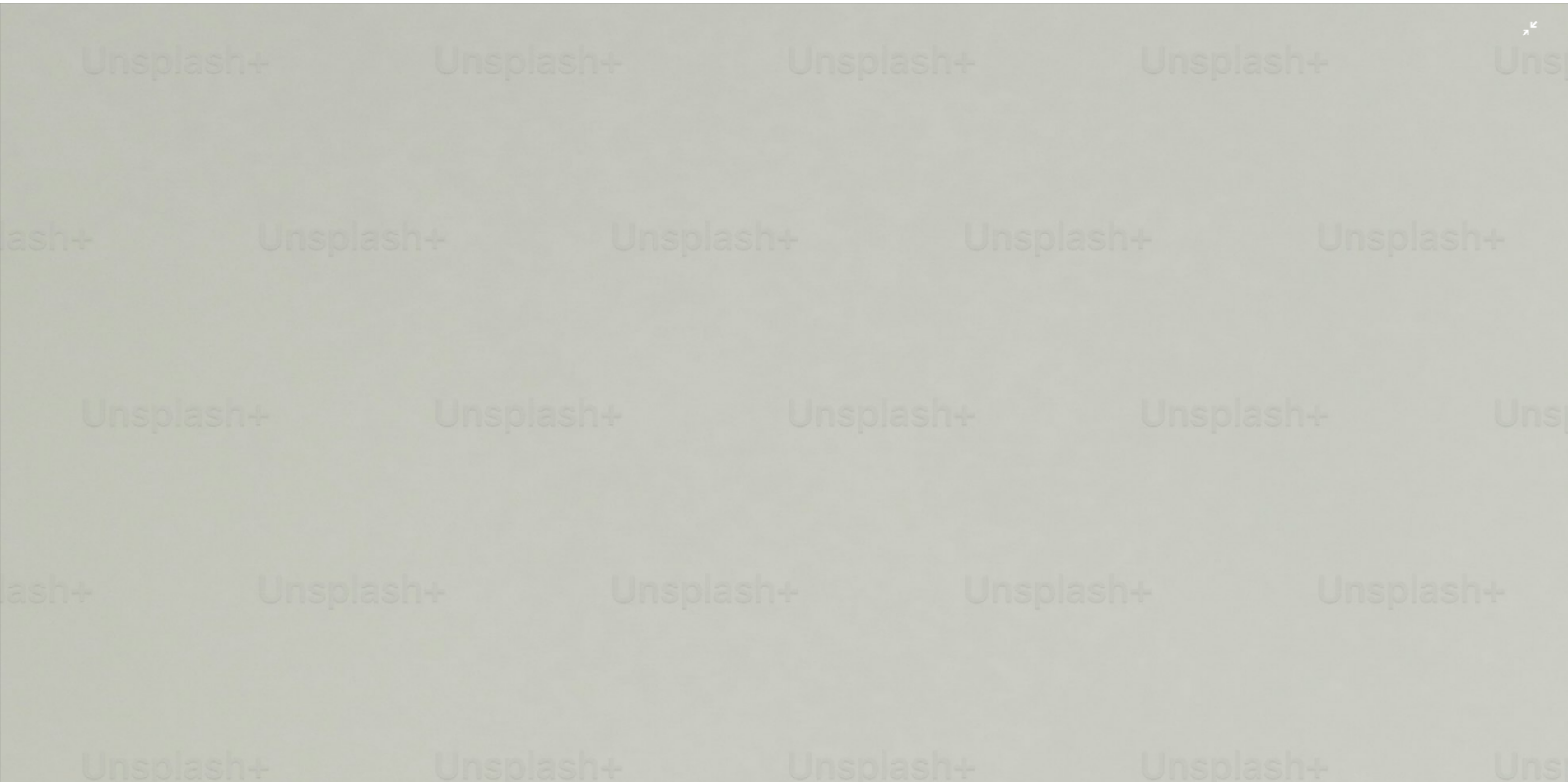
scroll to position [775, 0]
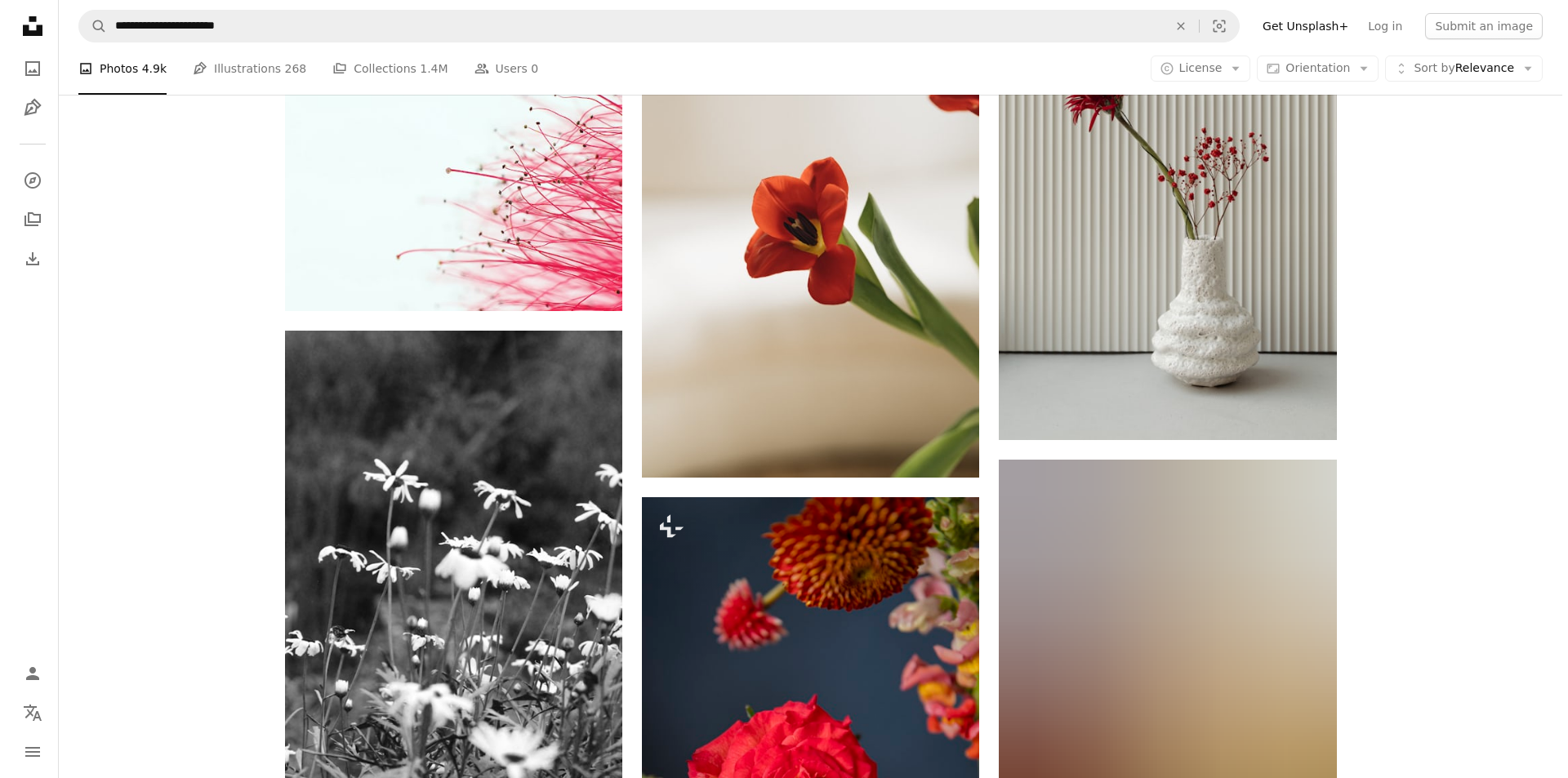
scroll to position [17309, 0]
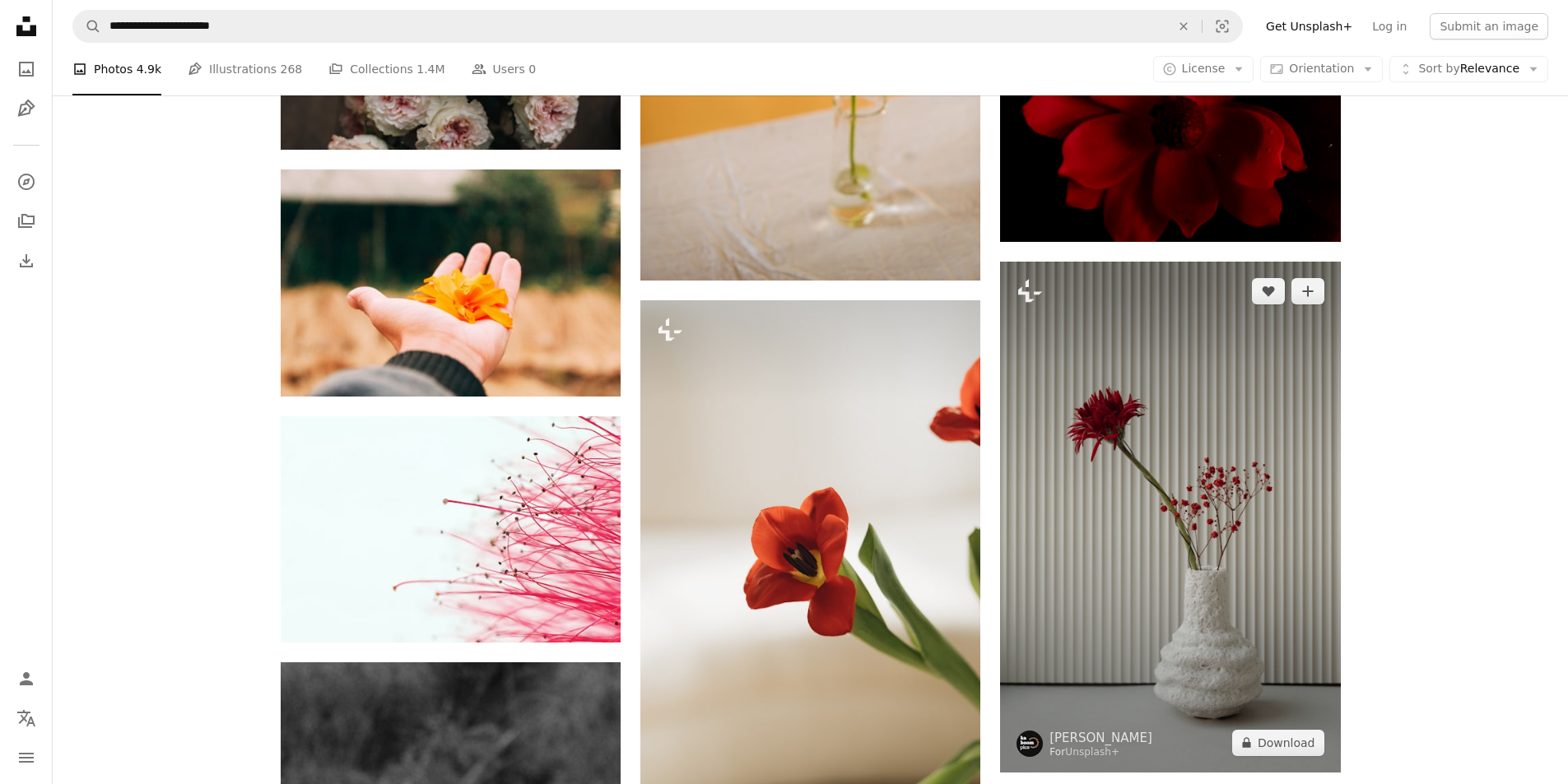
click at [1175, 492] on img at bounding box center [1170, 517] width 340 height 510
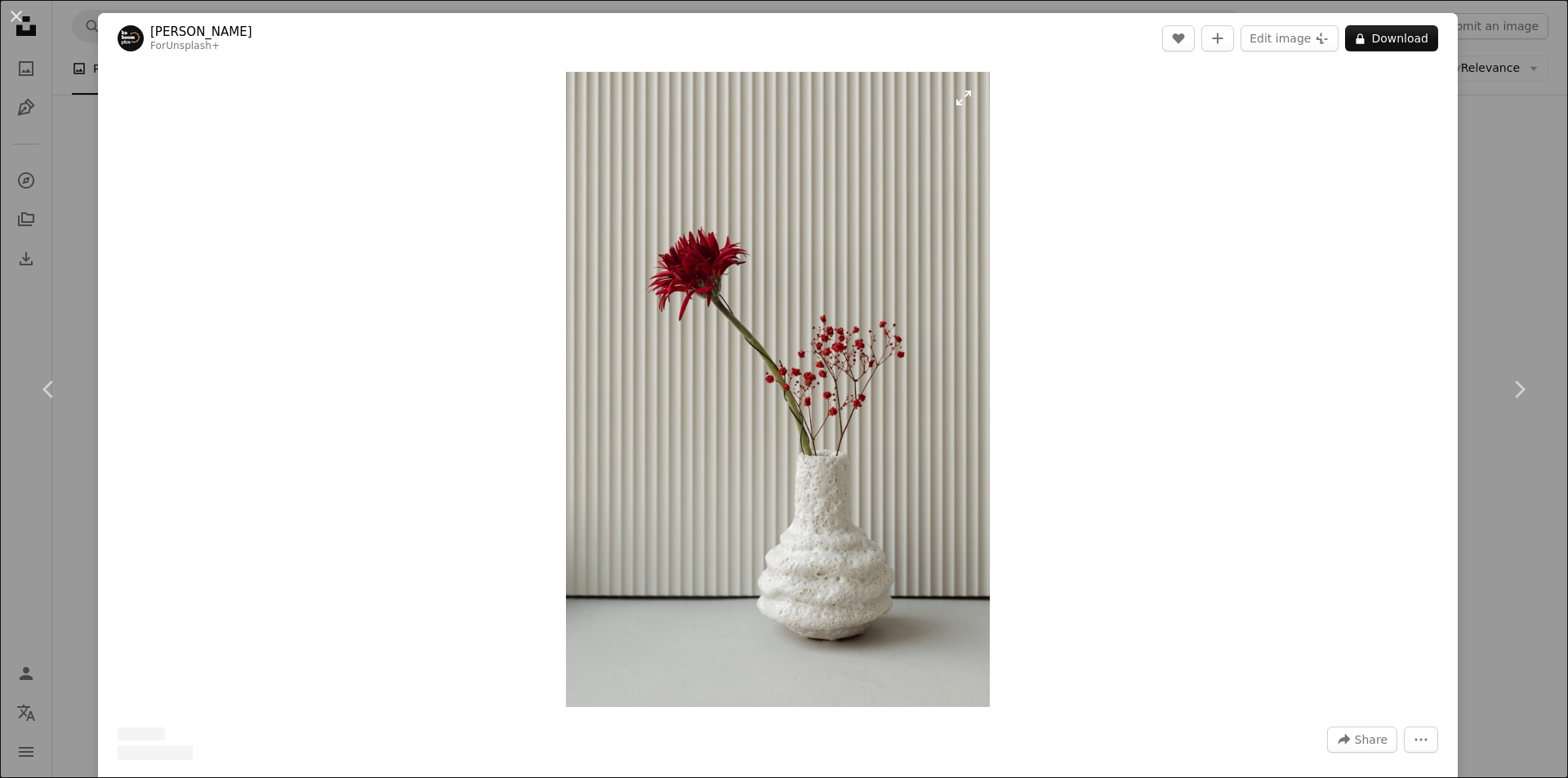
click at [587, 379] on img "Zoom in on this image" at bounding box center [777, 389] width 424 height 636
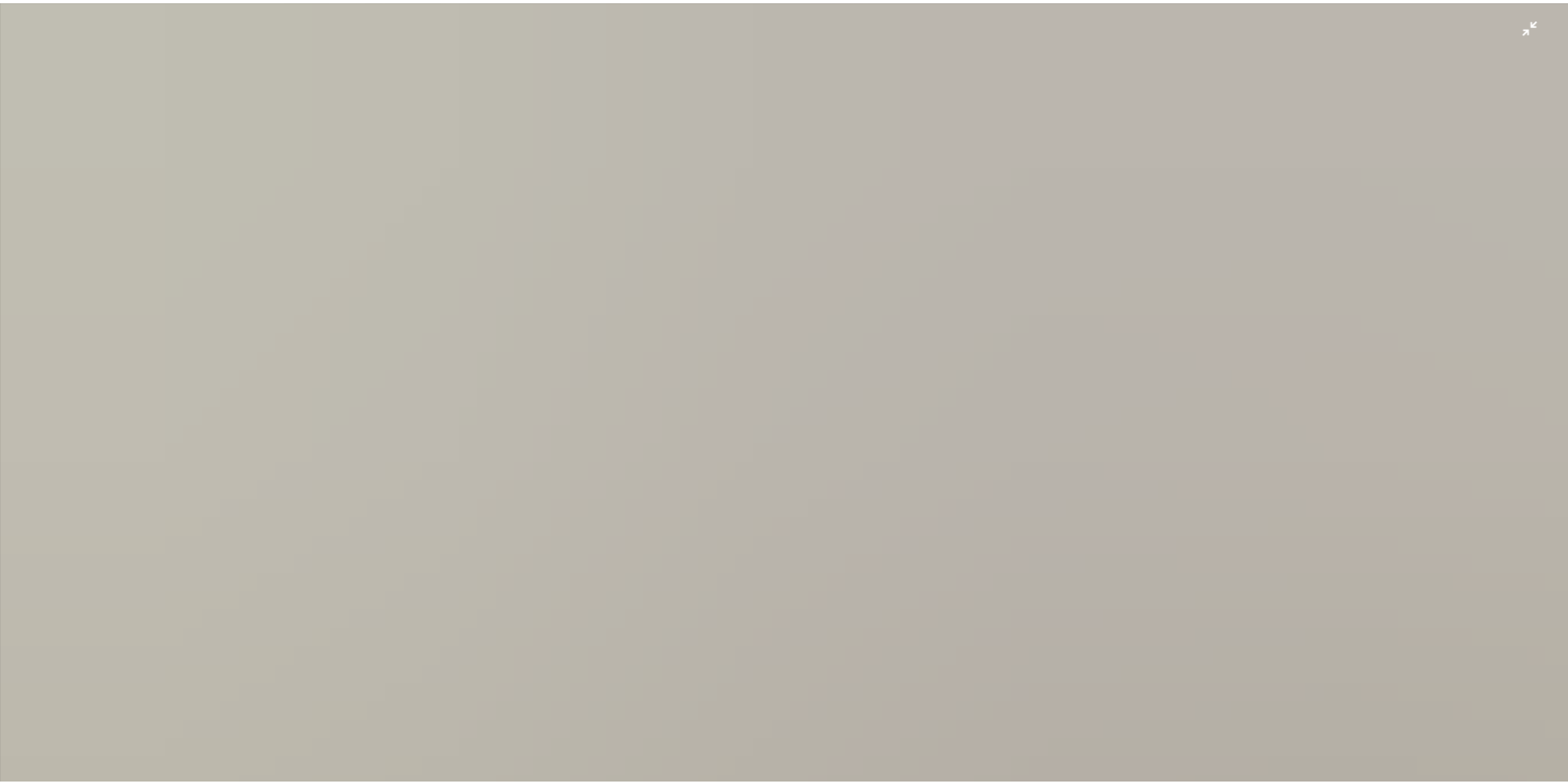
scroll to position [776, 0]
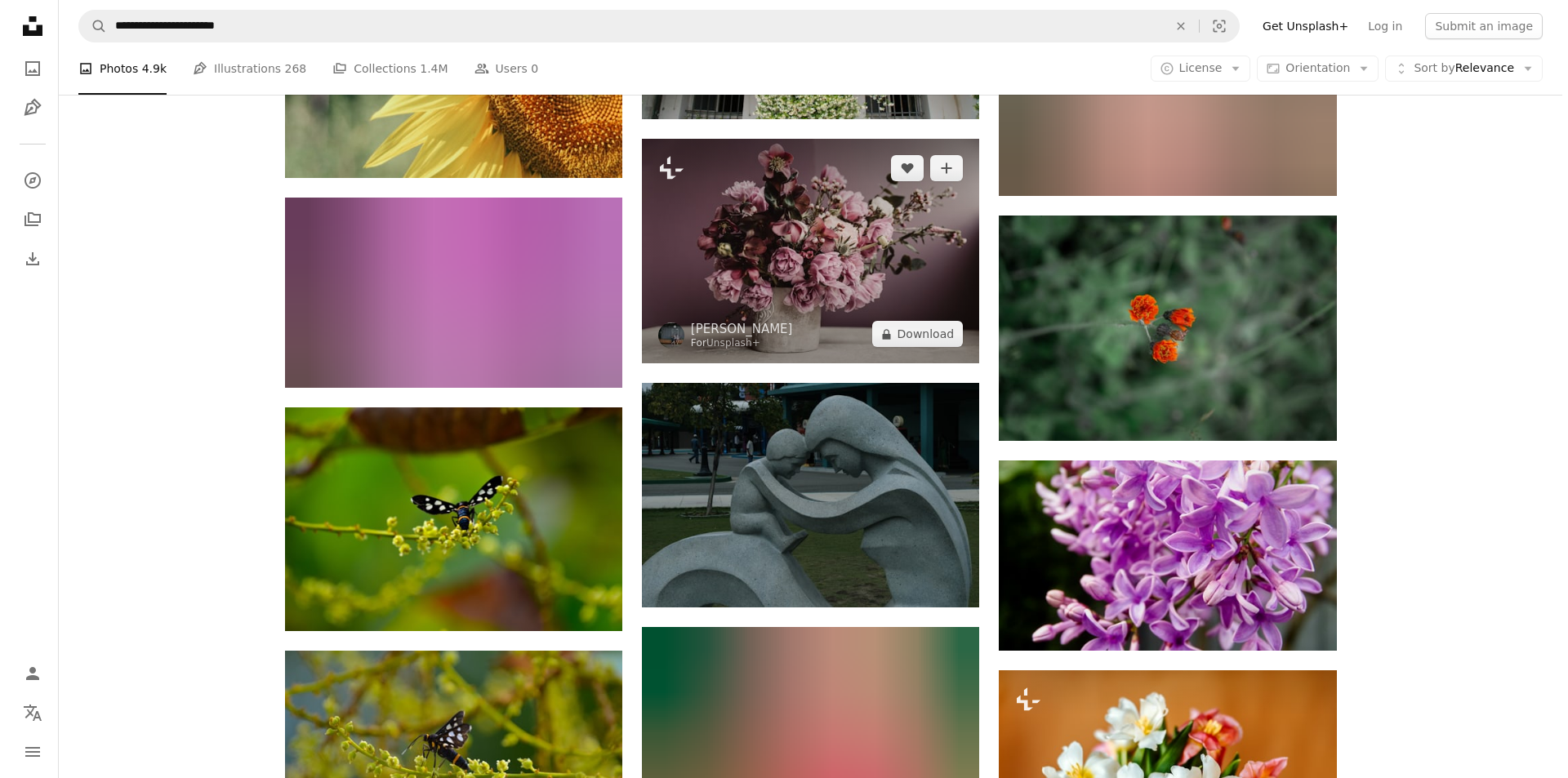
scroll to position [20085, 0]
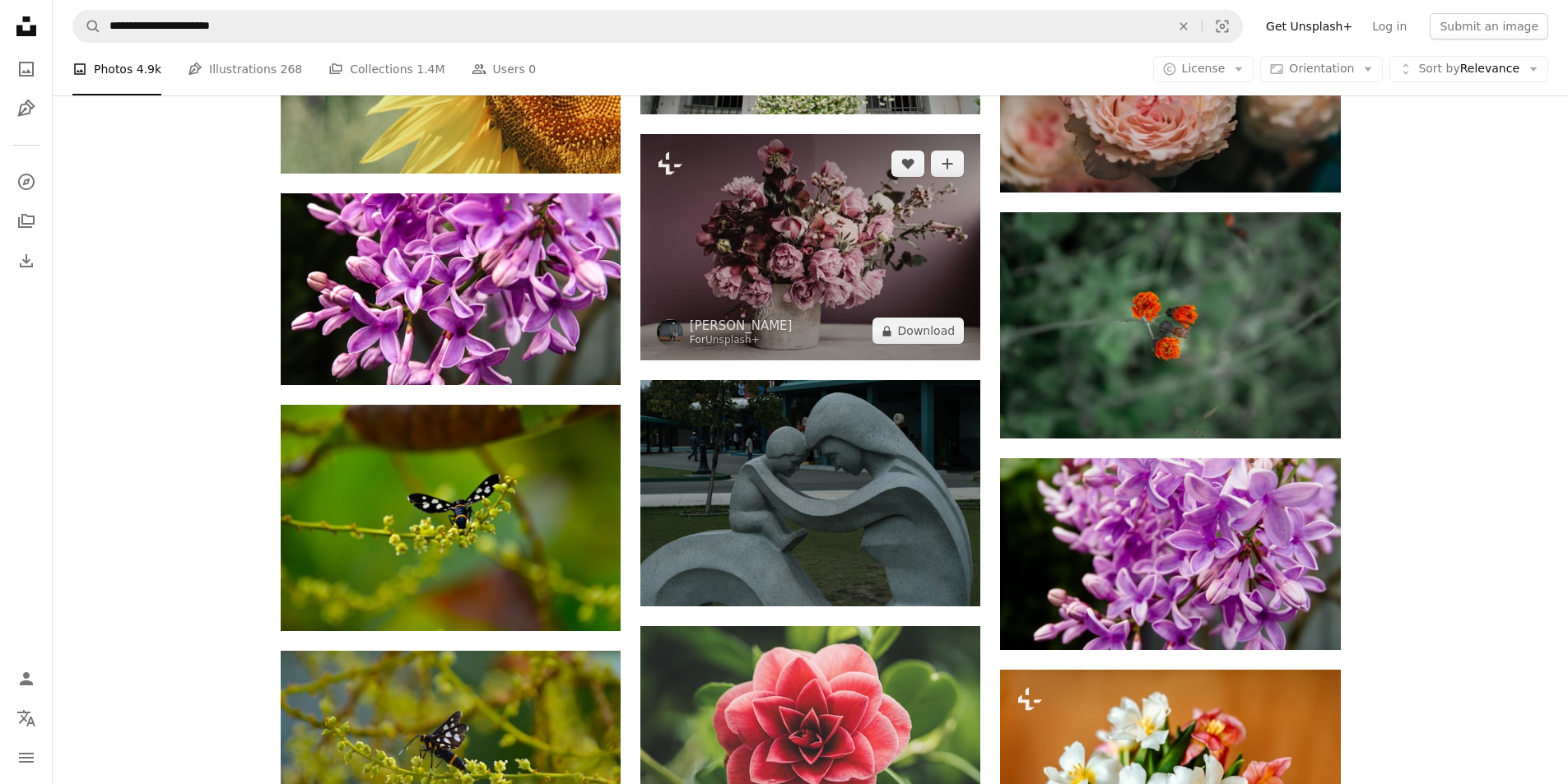
drag, startPoint x: 774, startPoint y: 296, endPoint x: 783, endPoint y: 296, distance: 9.0
click at [774, 296] on img at bounding box center [810, 247] width 340 height 226
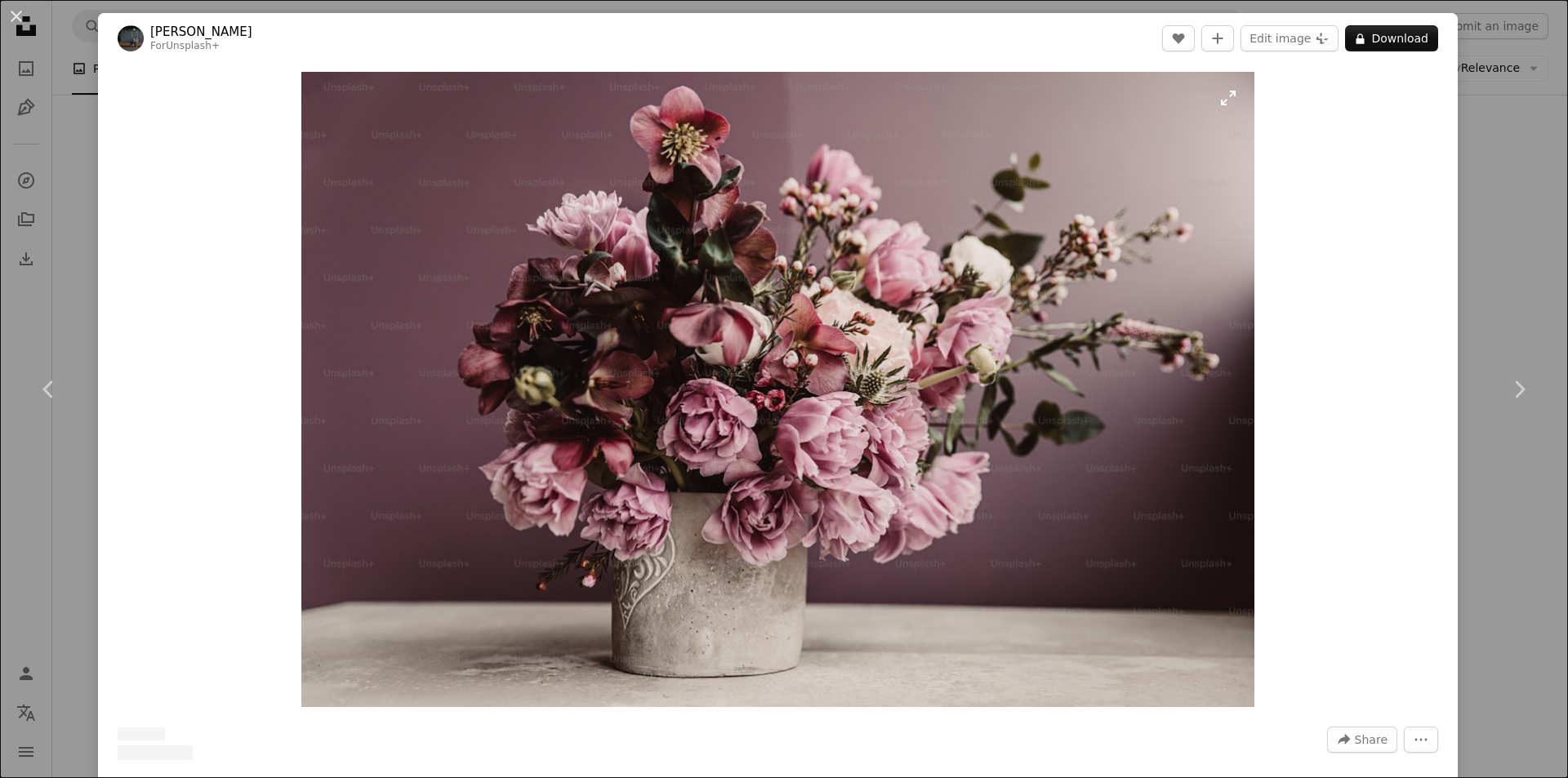
click at [776, 295] on img "Zoom in on this image" at bounding box center [778, 389] width 953 height 636
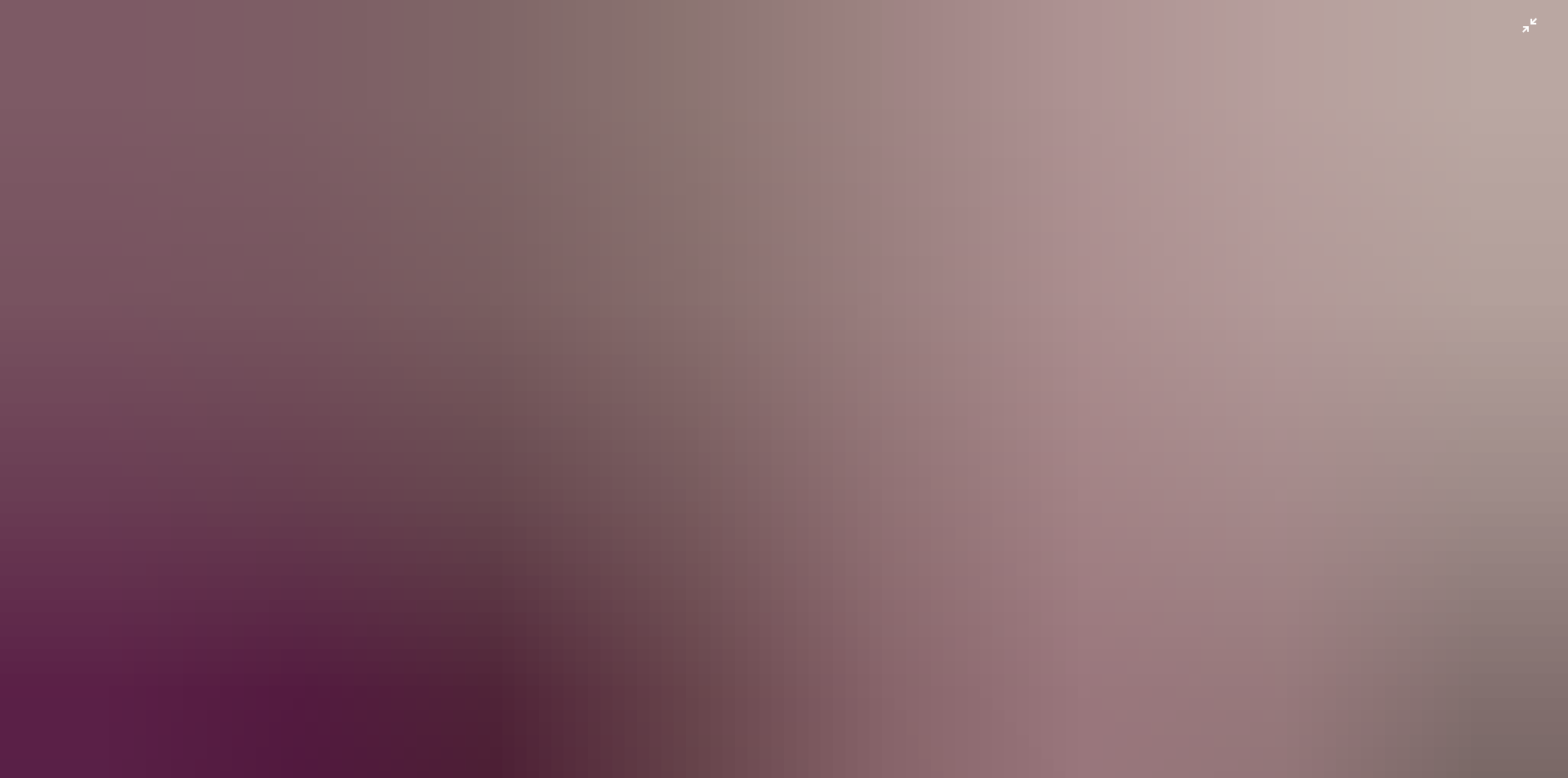
scroll to position [126, 0]
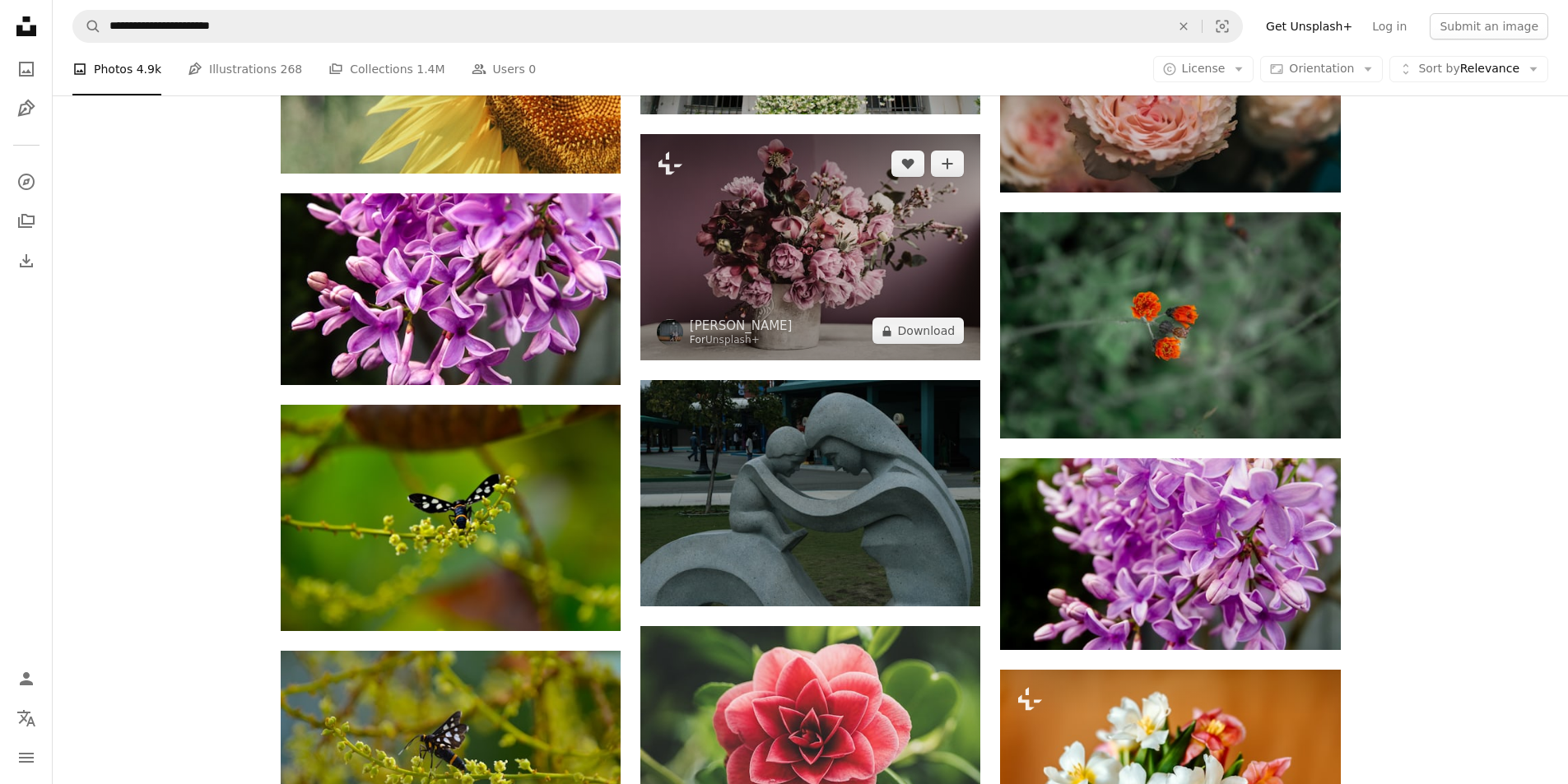
drag, startPoint x: 700, startPoint y: 237, endPoint x: 707, endPoint y: 258, distance: 22.1
click at [701, 238] on img at bounding box center [810, 247] width 340 height 226
